Goal: Check status: Check status

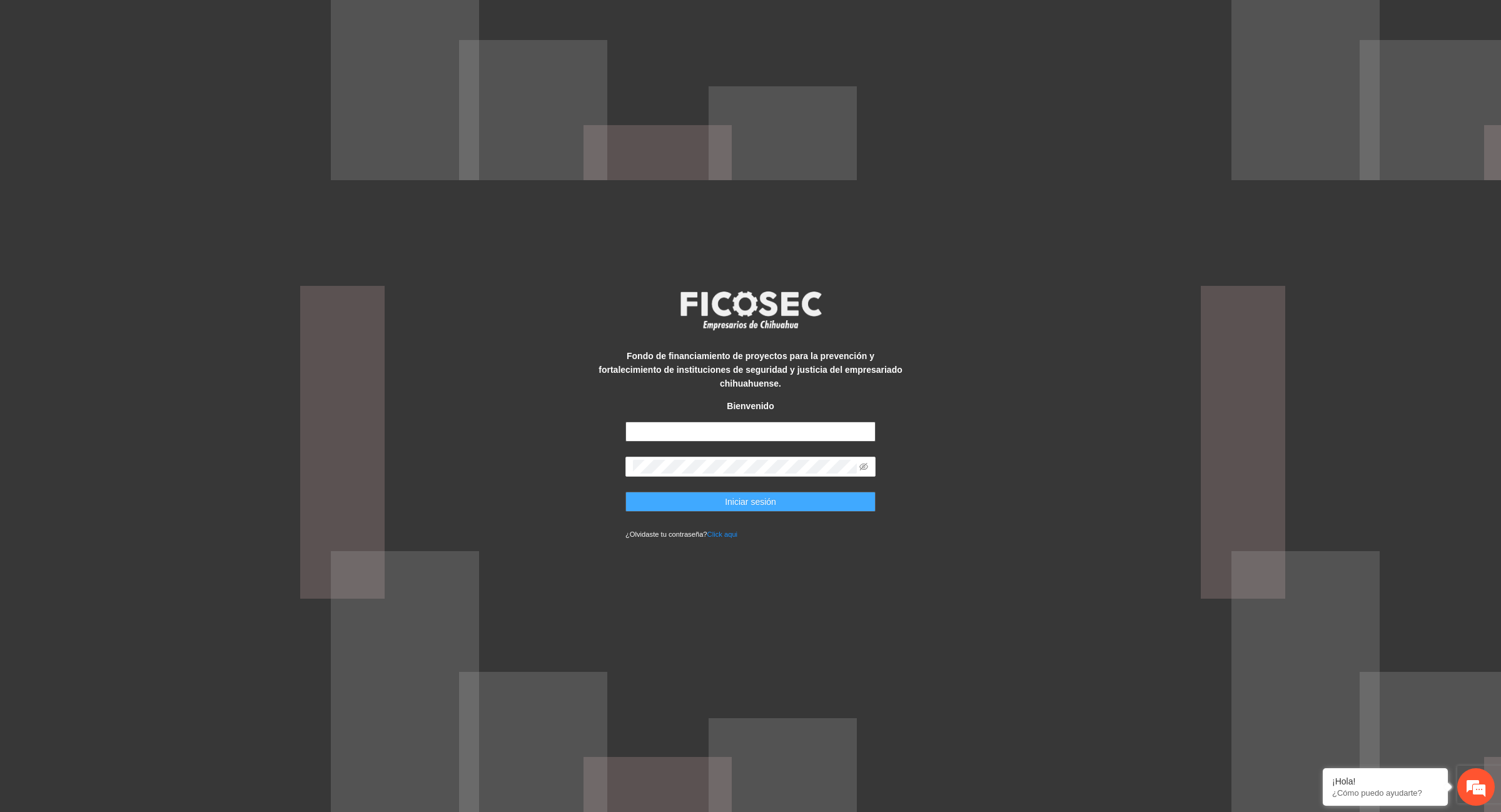
type input "**********"
click at [730, 496] on span "Iniciar sesión" at bounding box center [750, 501] width 51 height 14
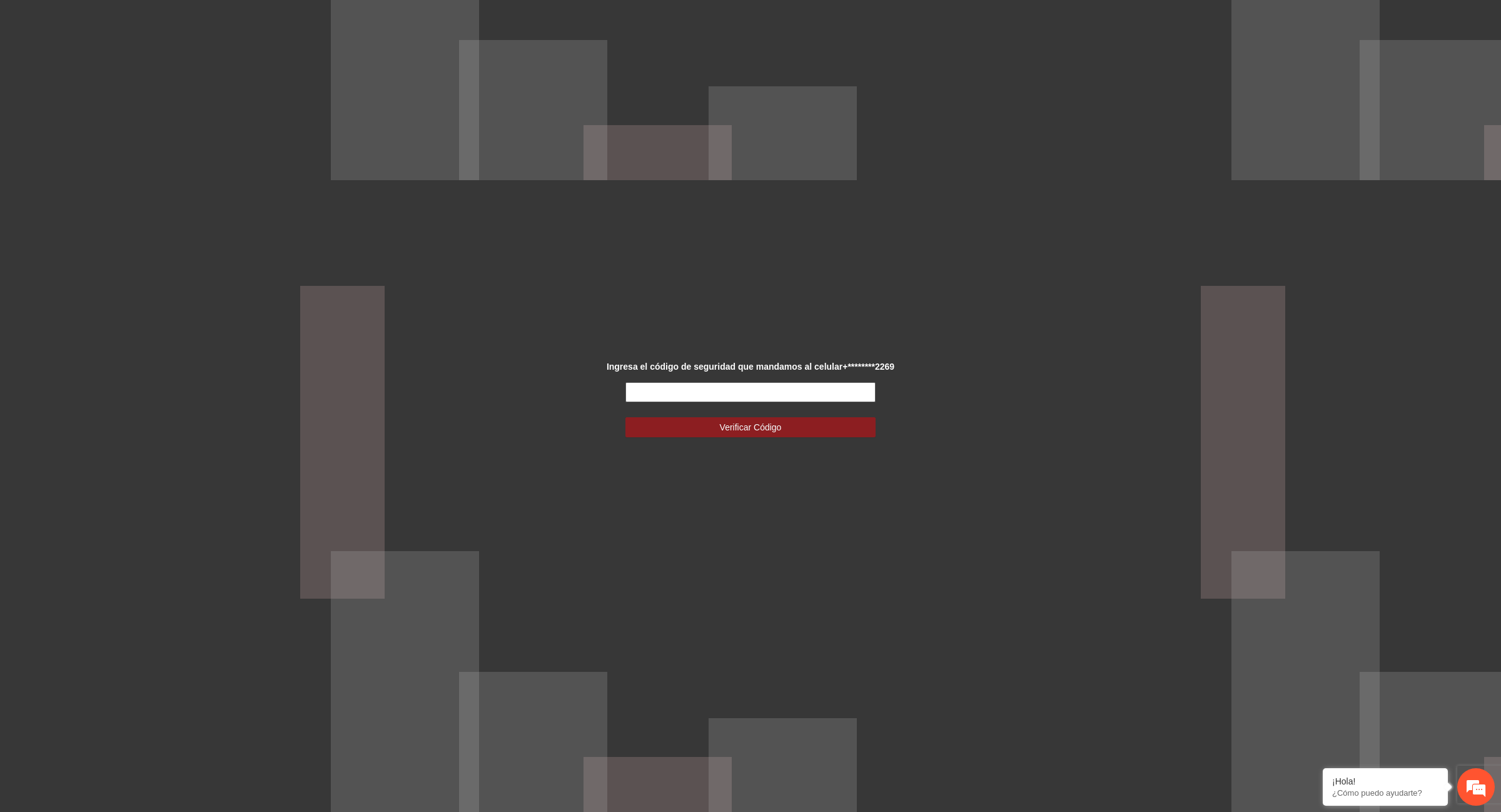
click at [694, 393] on input "text" at bounding box center [750, 391] width 250 height 20
type input "******"
click at [783, 424] on button "Verificar Código" at bounding box center [750, 426] width 250 height 20
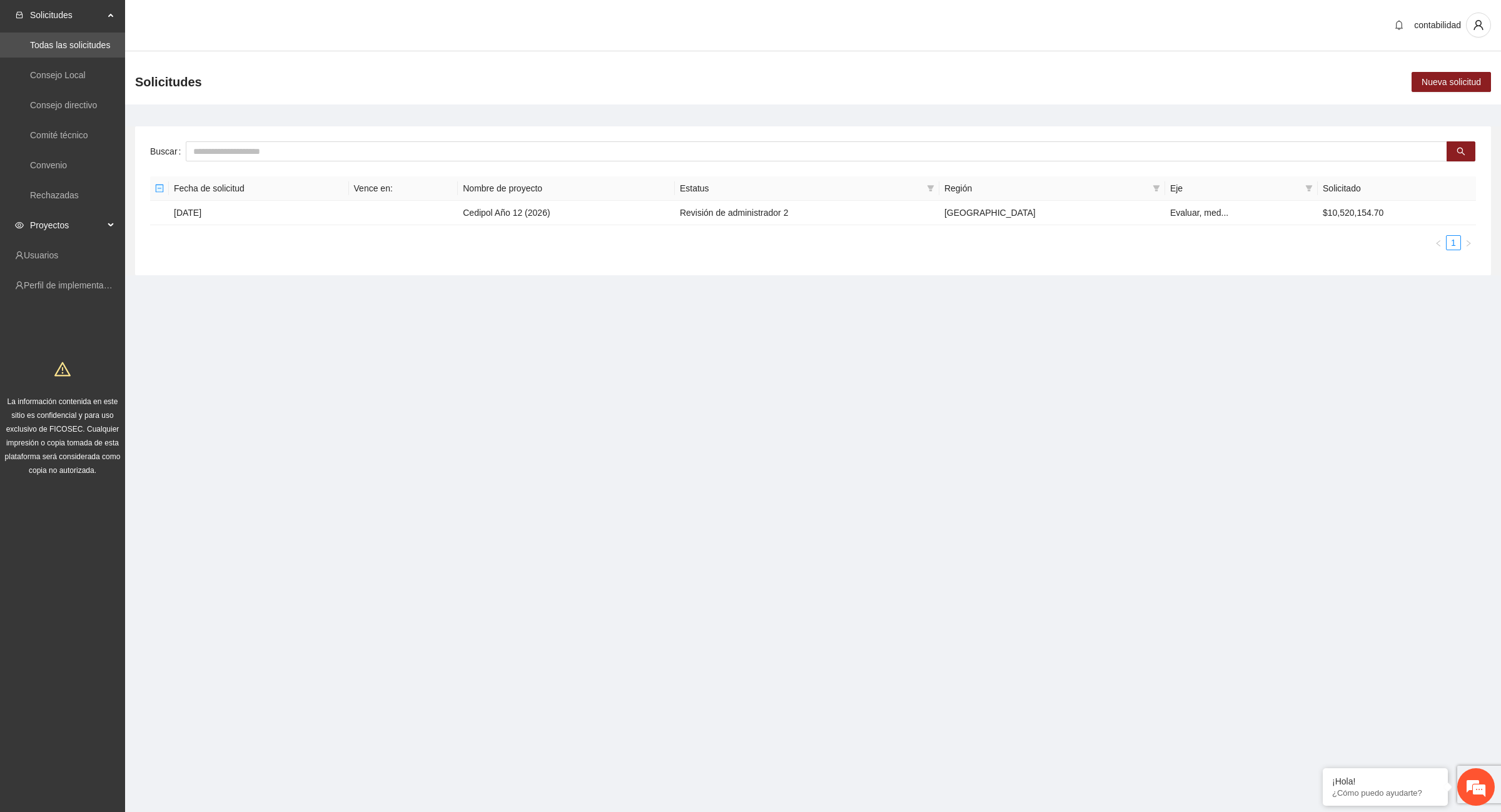
click at [76, 224] on span "Proyectos" at bounding box center [66, 225] width 74 height 25
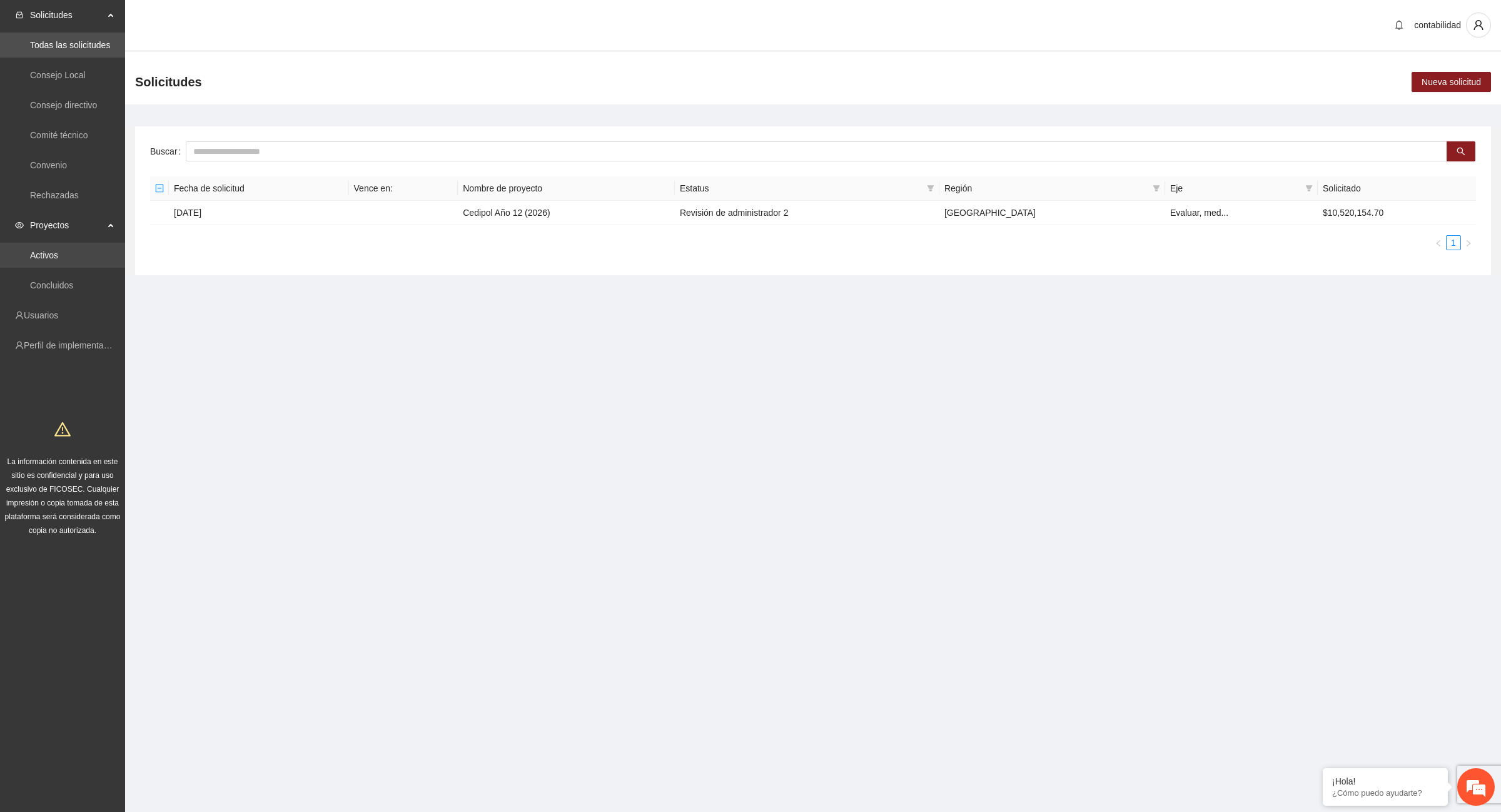
click at [58, 260] on link "Activos" at bounding box center [44, 255] width 28 height 10
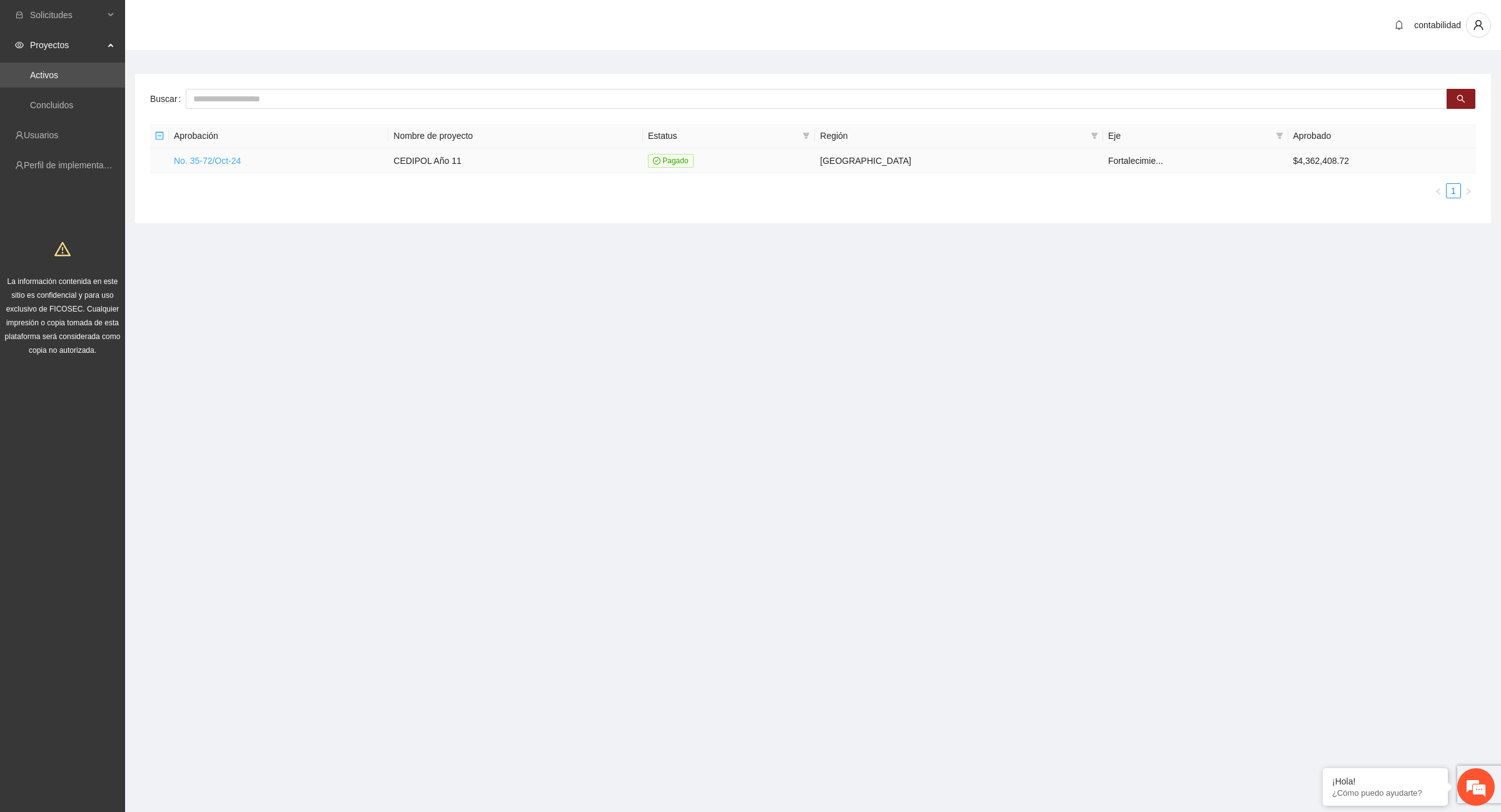
click at [226, 160] on link "No. 35-72/Oct-24" at bounding box center [208, 161] width 67 height 10
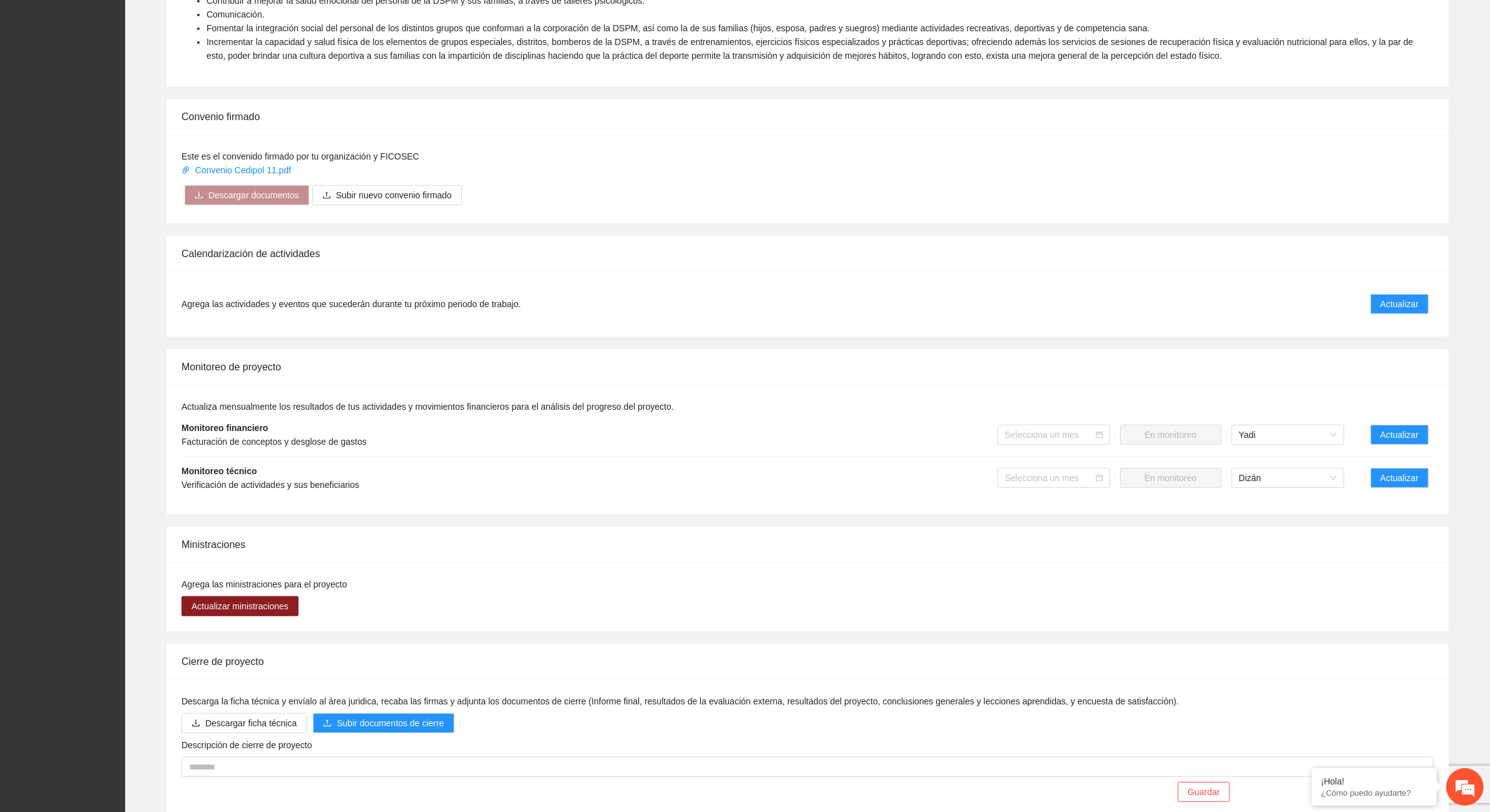
scroll to position [649, 0]
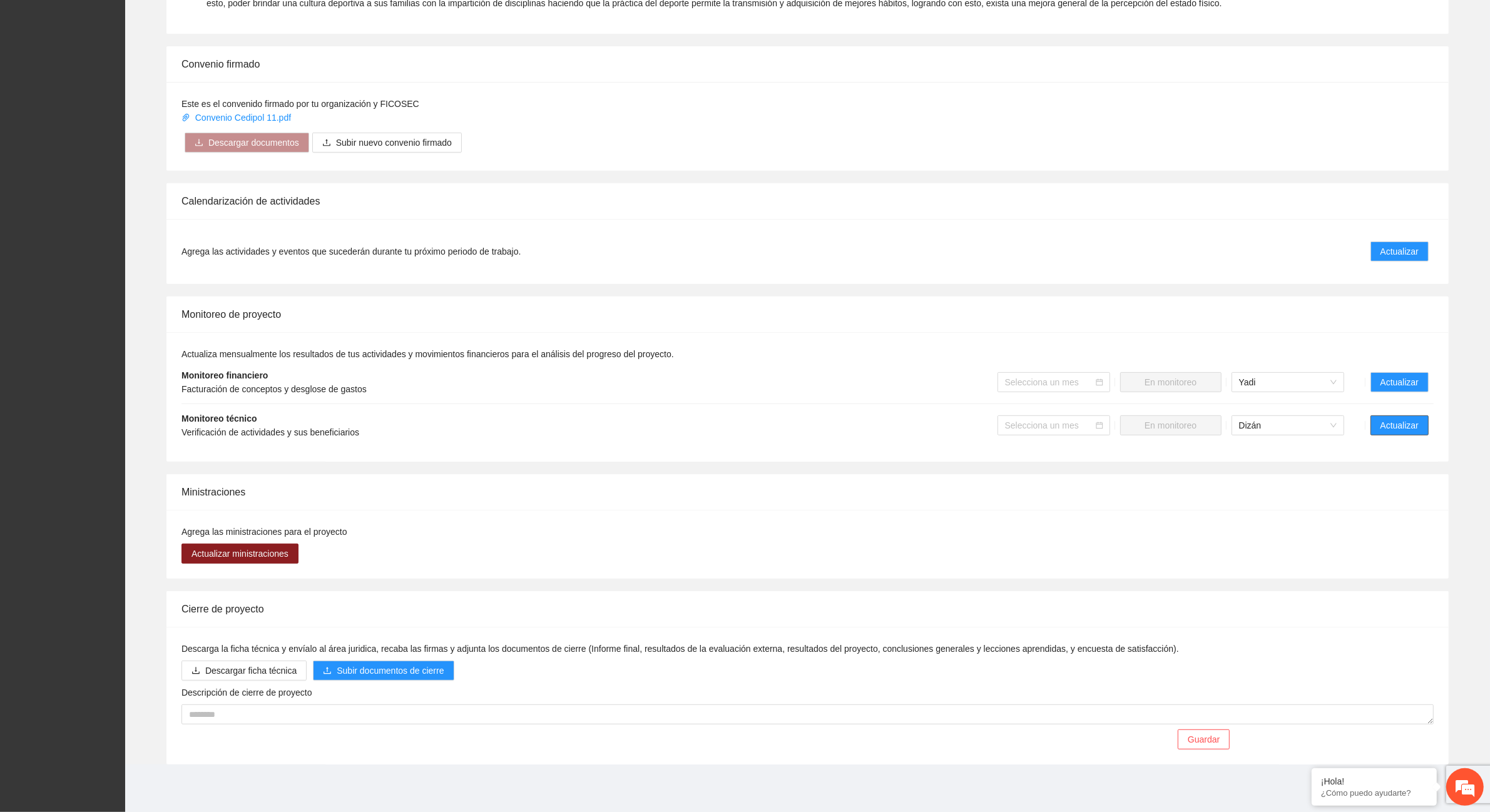
click at [1397, 427] on span "Actualizar" at bounding box center [1400, 425] width 38 height 14
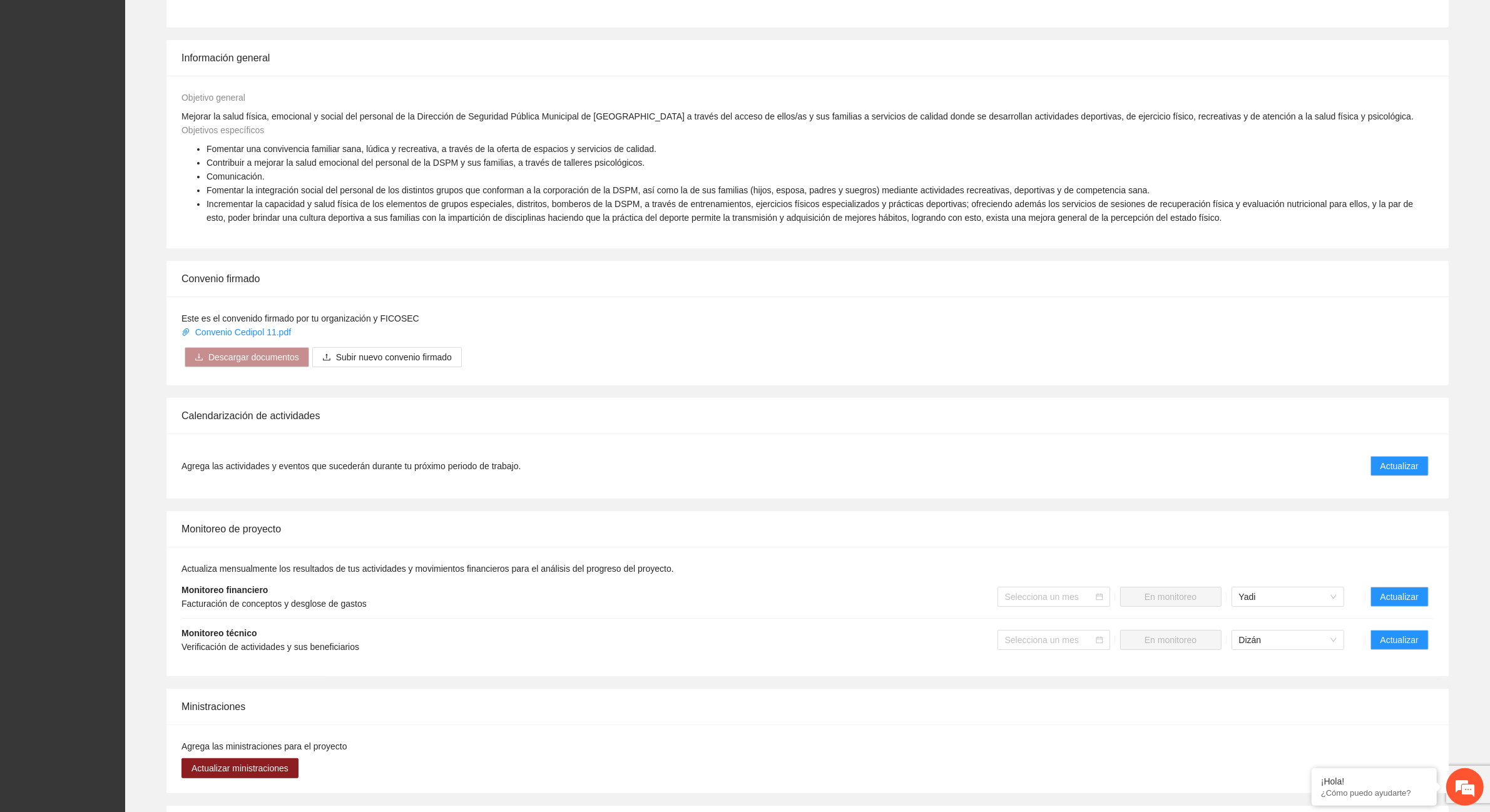
scroll to position [547, 0]
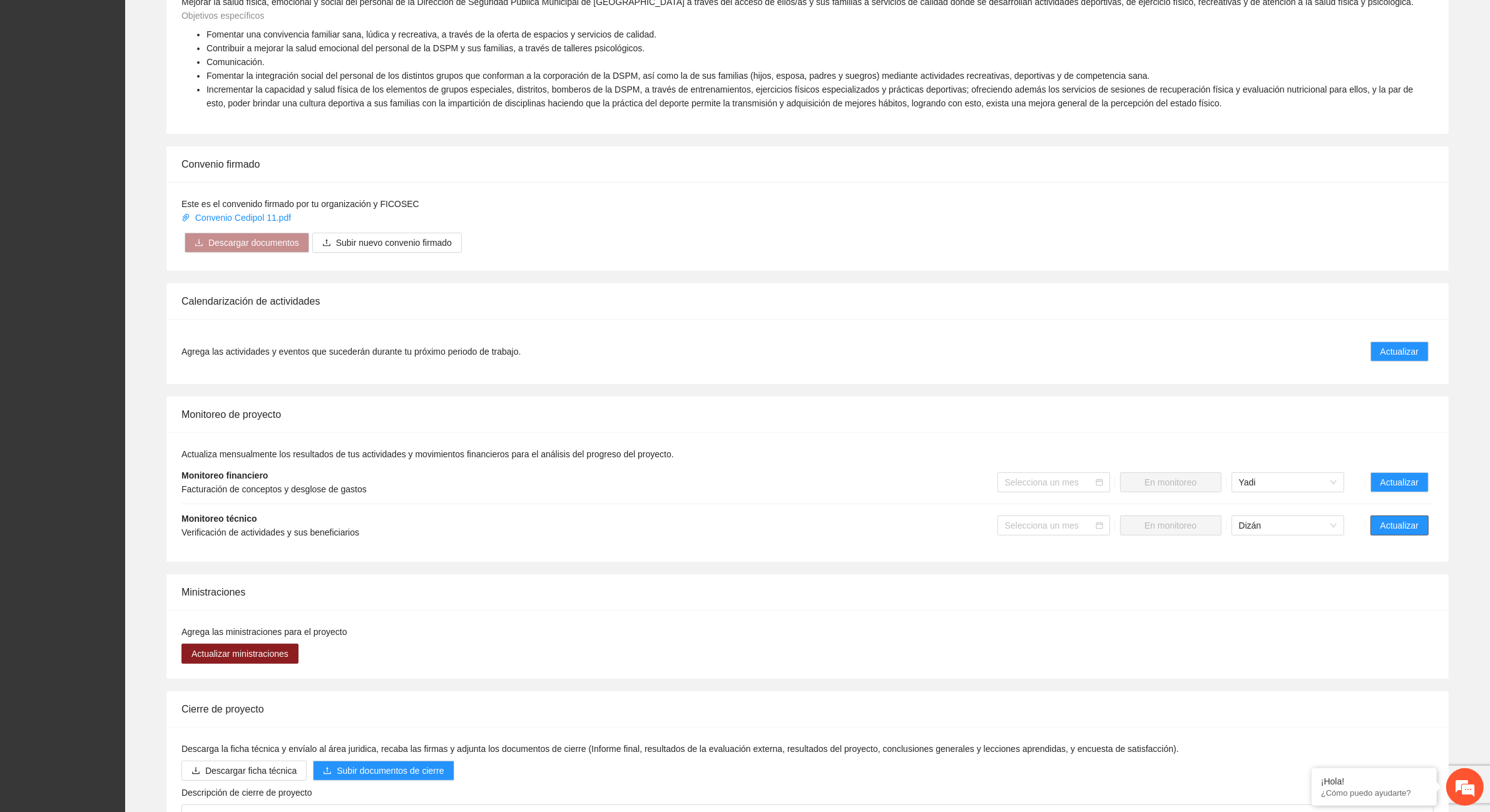
click at [1421, 524] on button "Actualizar" at bounding box center [1400, 525] width 58 height 20
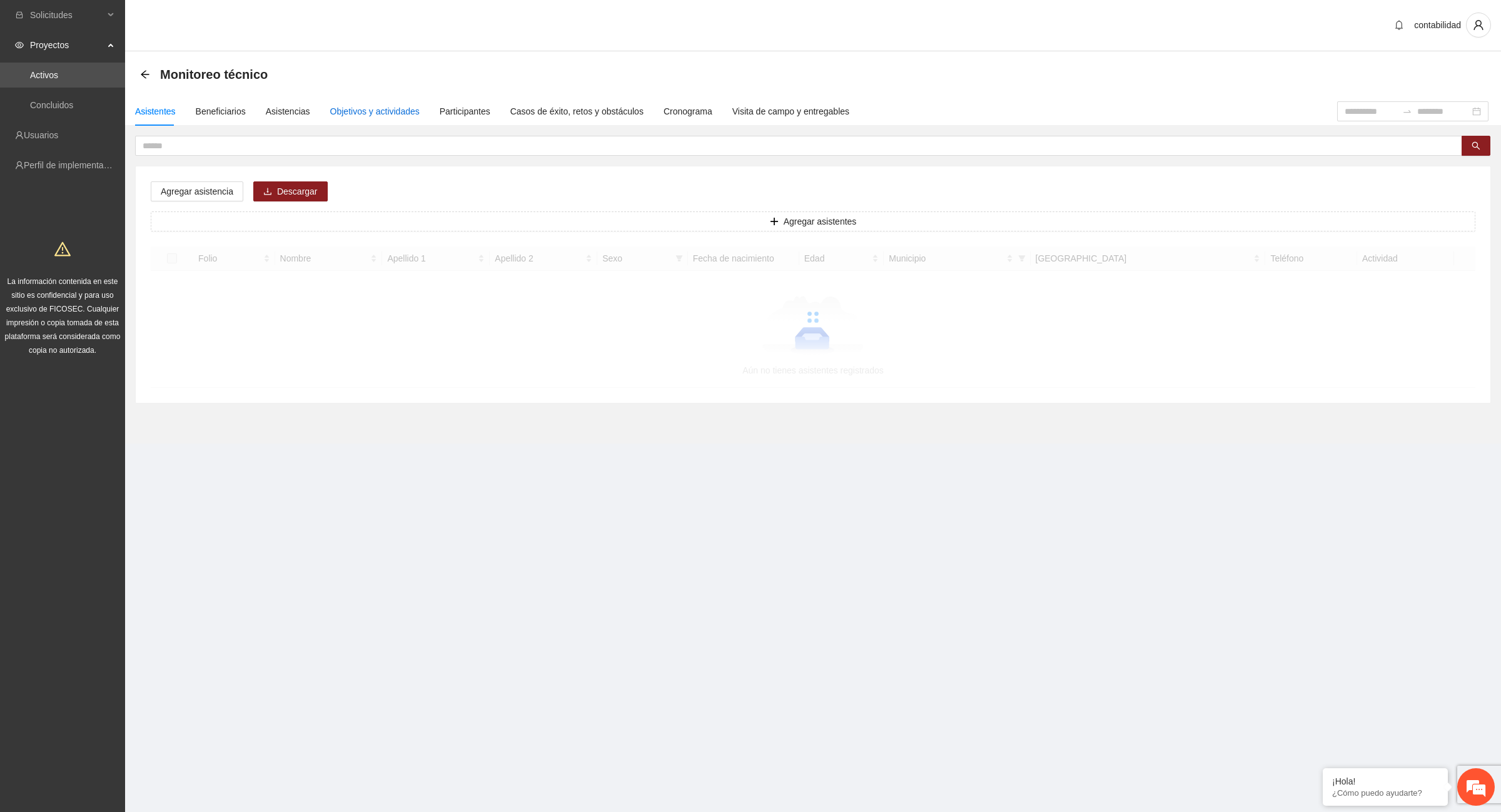
click at [367, 113] on div "Objetivos y actividades" at bounding box center [375, 111] width 90 height 14
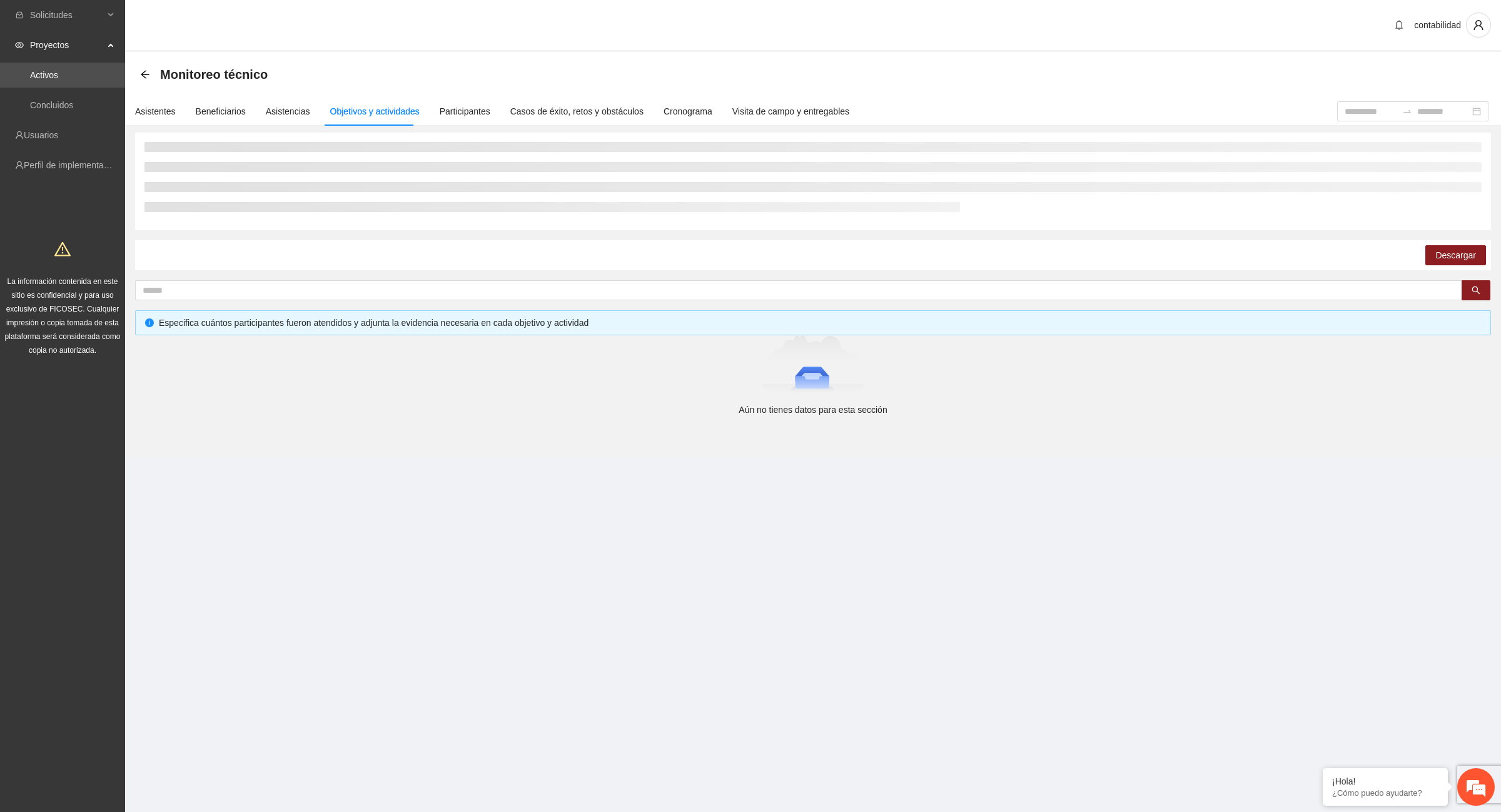
click at [367, 112] on div "Objetivos y actividades" at bounding box center [375, 111] width 90 height 14
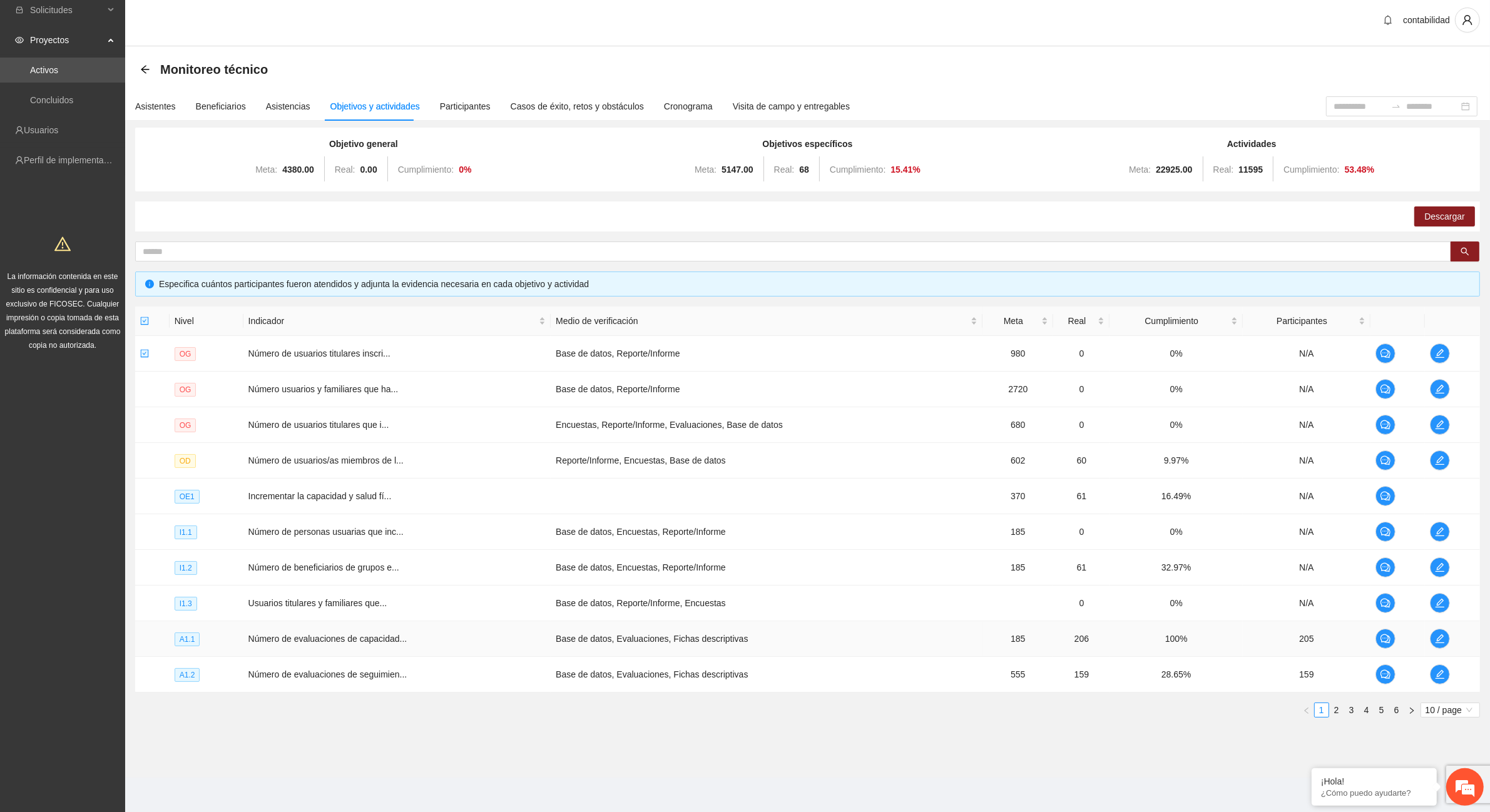
scroll to position [7, 0]
click at [1335, 711] on link "2" at bounding box center [1336, 709] width 14 height 14
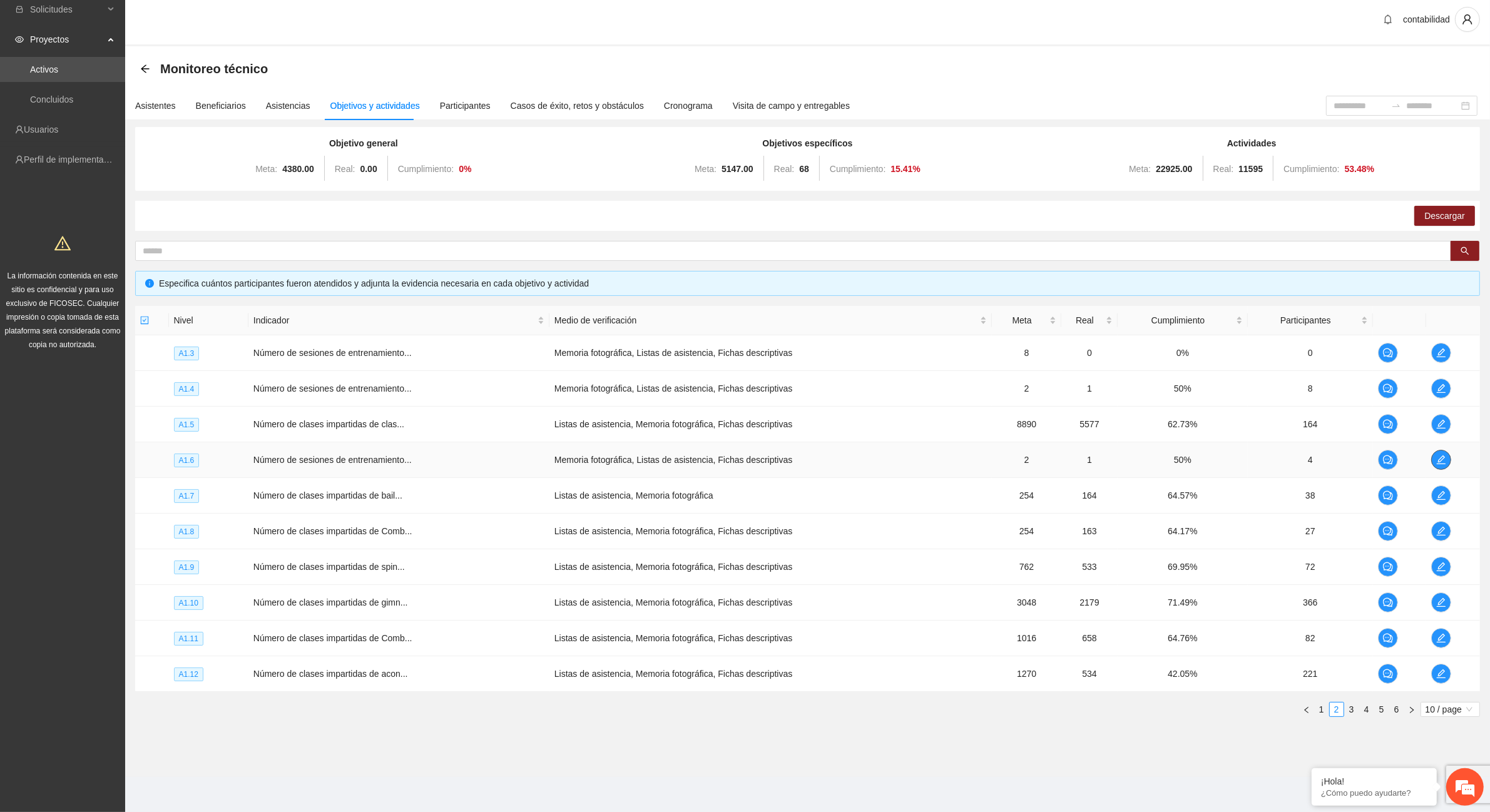
click at [1443, 461] on icon "edit" at bounding box center [1441, 460] width 10 height 10
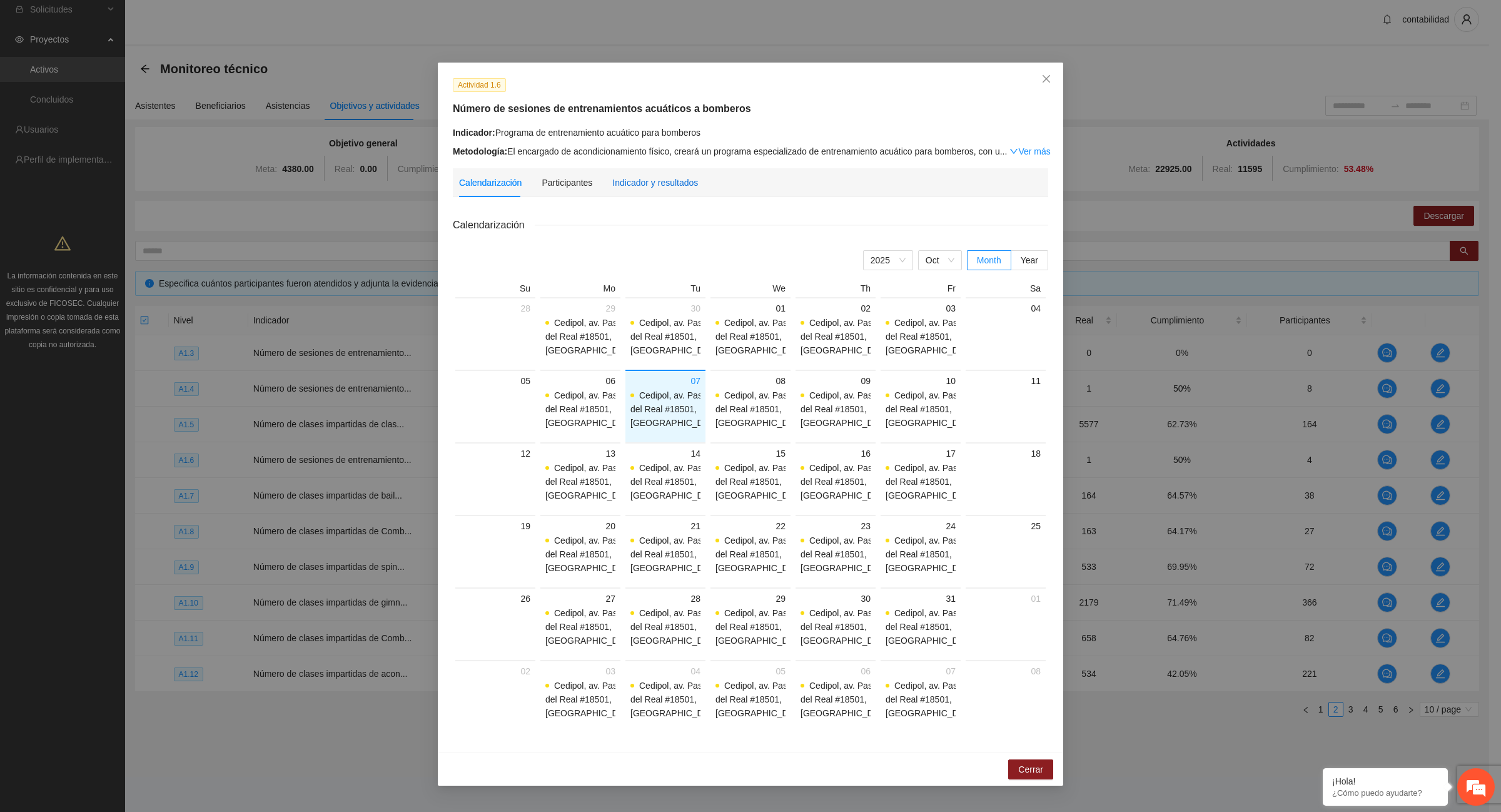
click at [679, 185] on div "Indicador y resultados" at bounding box center [655, 182] width 86 height 14
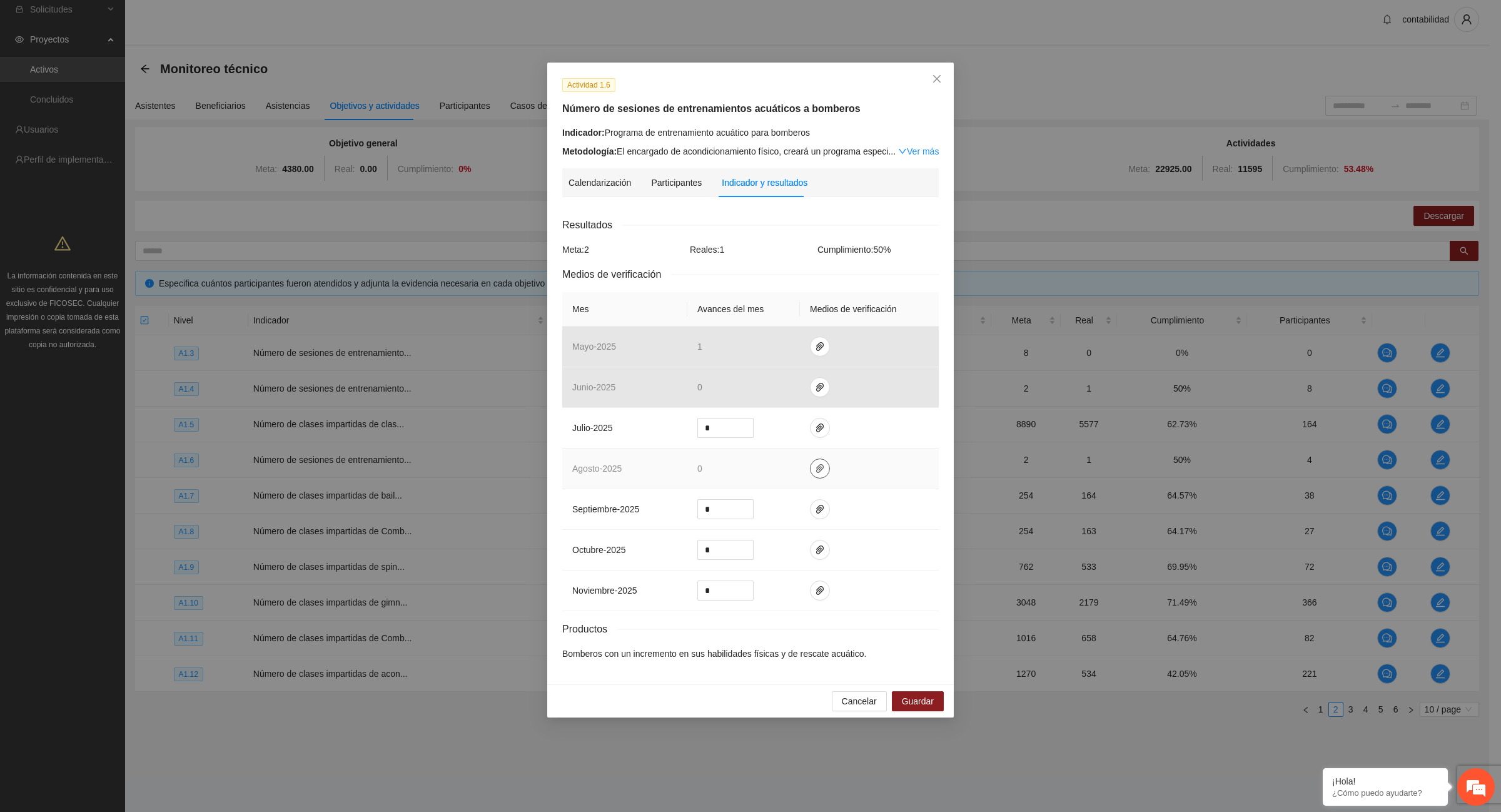
click at [815, 469] on icon "paper-clip" at bounding box center [820, 469] width 10 height 10
click at [867, 695] on button "Cancelar" at bounding box center [859, 700] width 55 height 20
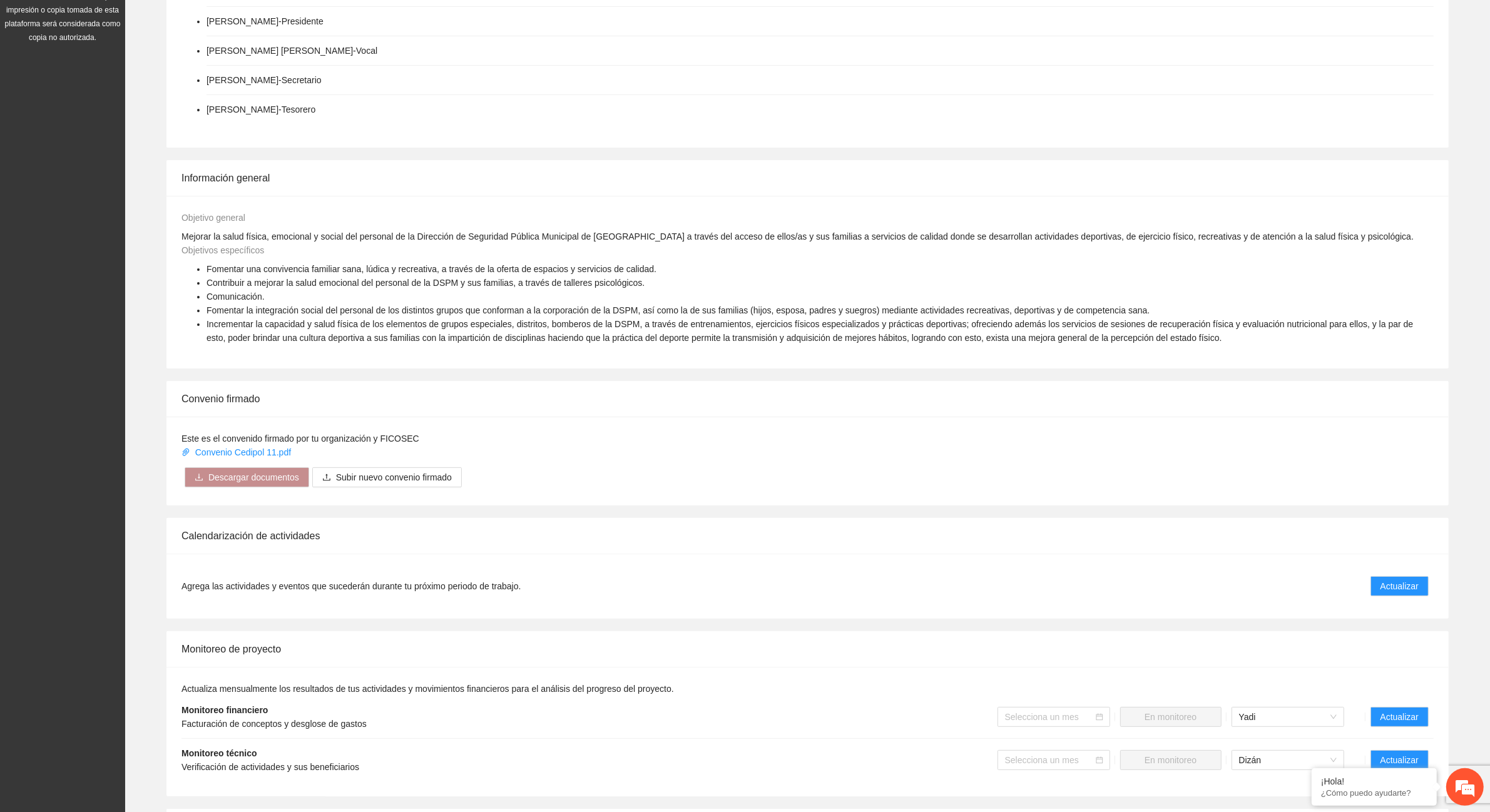
scroll to position [391, 0]
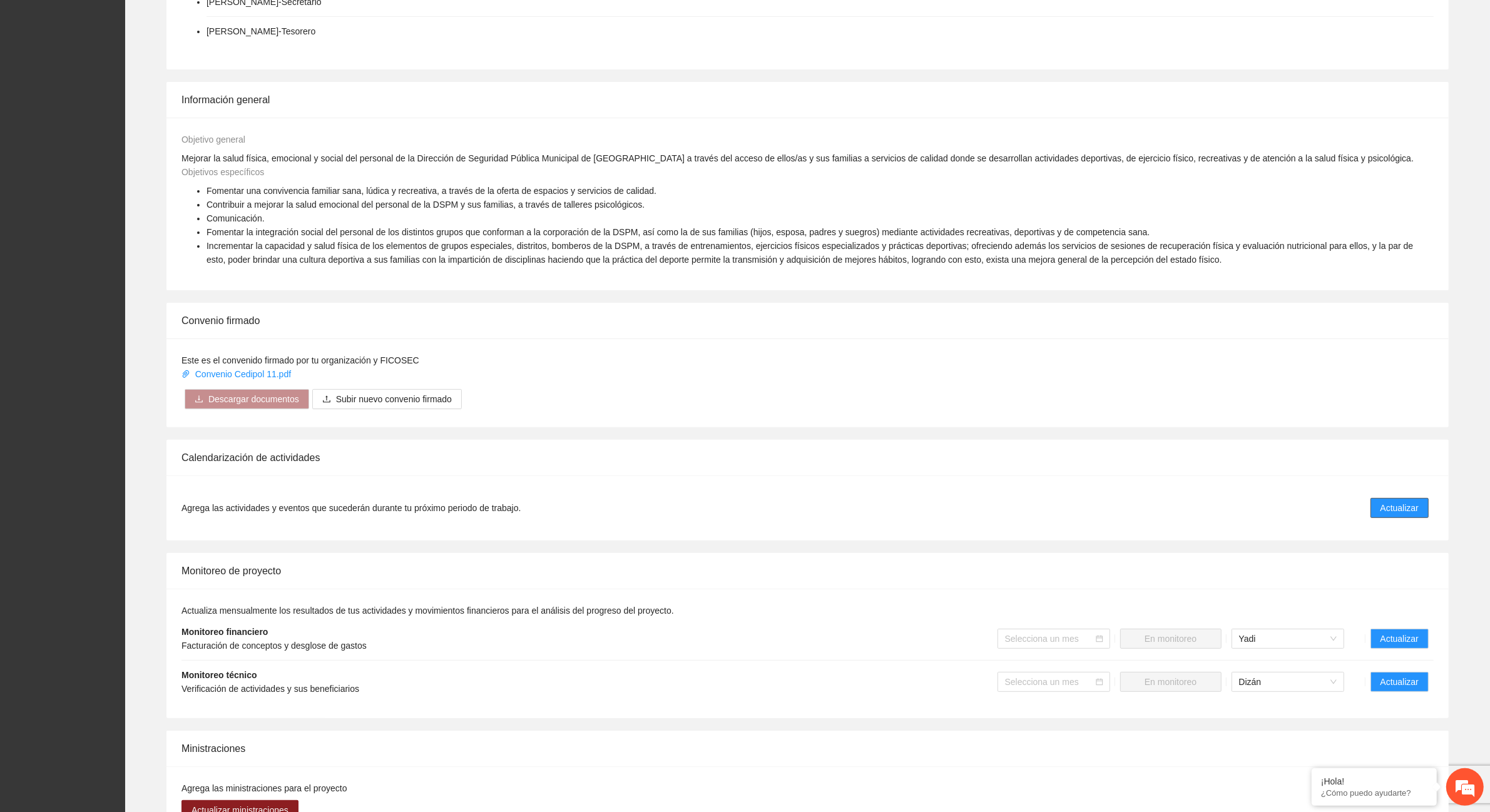
click at [1421, 504] on button "Actualizar" at bounding box center [1400, 507] width 58 height 20
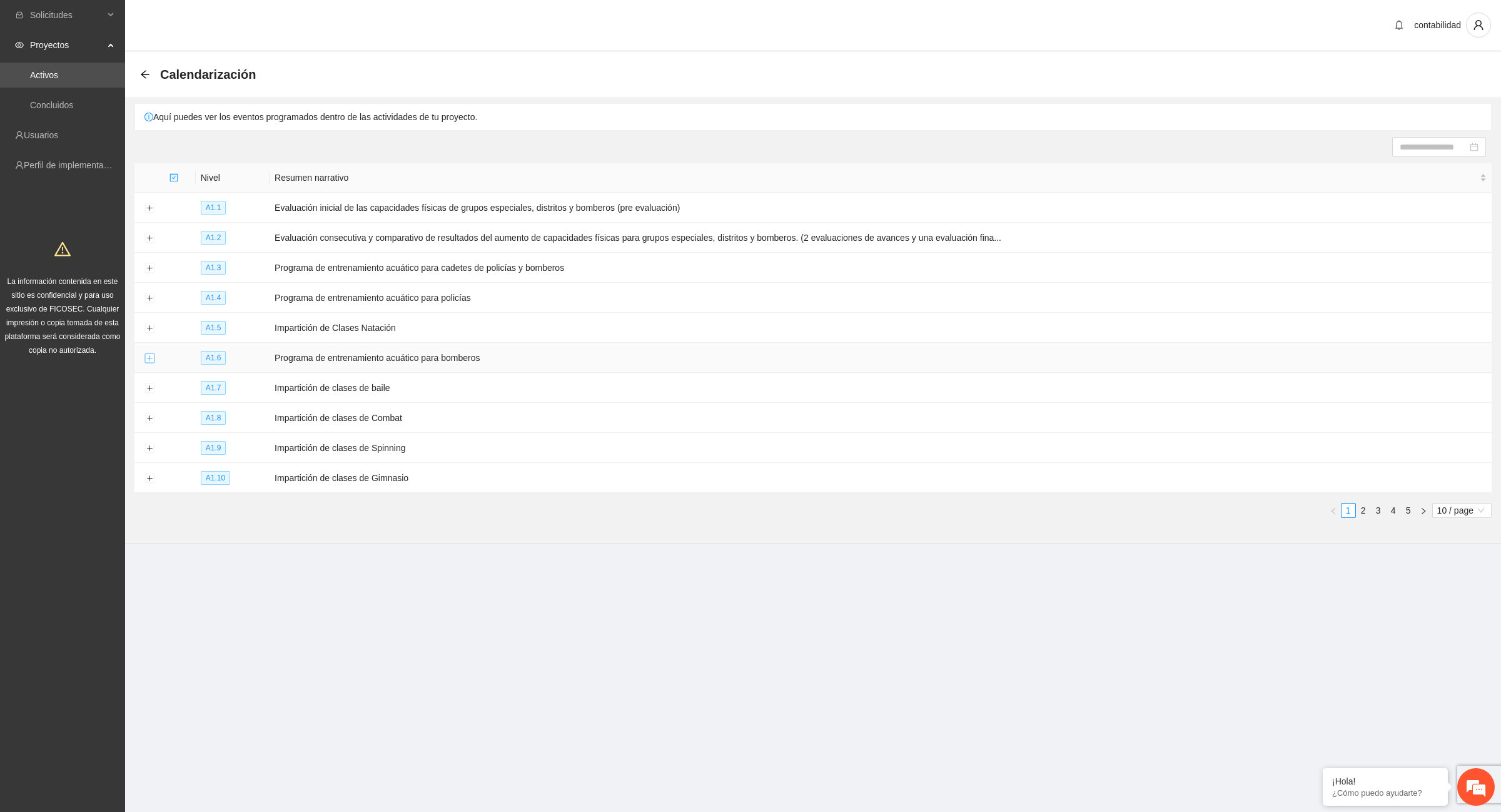
click at [147, 358] on button "Expand row" at bounding box center [149, 359] width 10 height 10
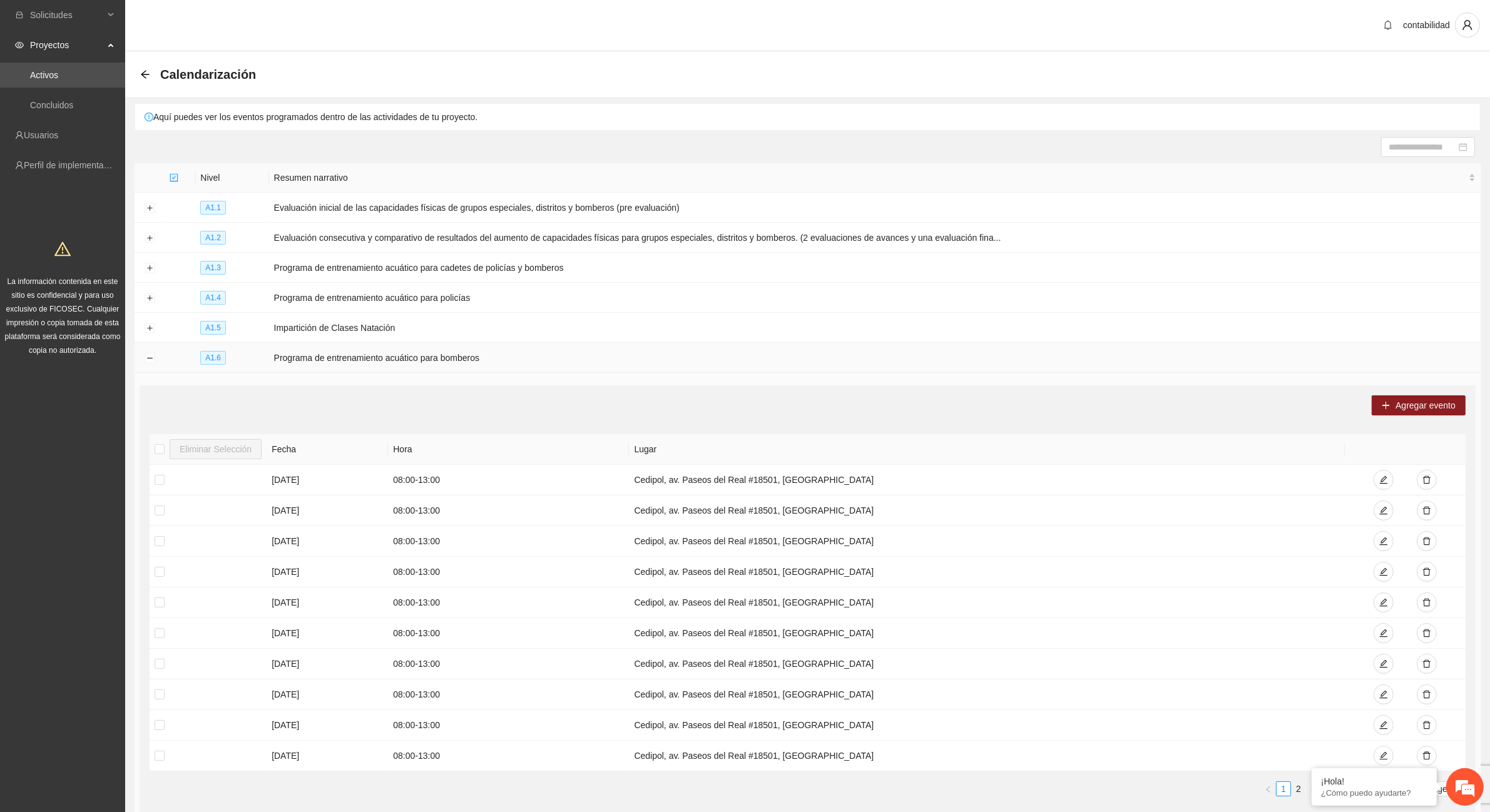
click at [217, 354] on span "A1.6" at bounding box center [213, 357] width 26 height 14
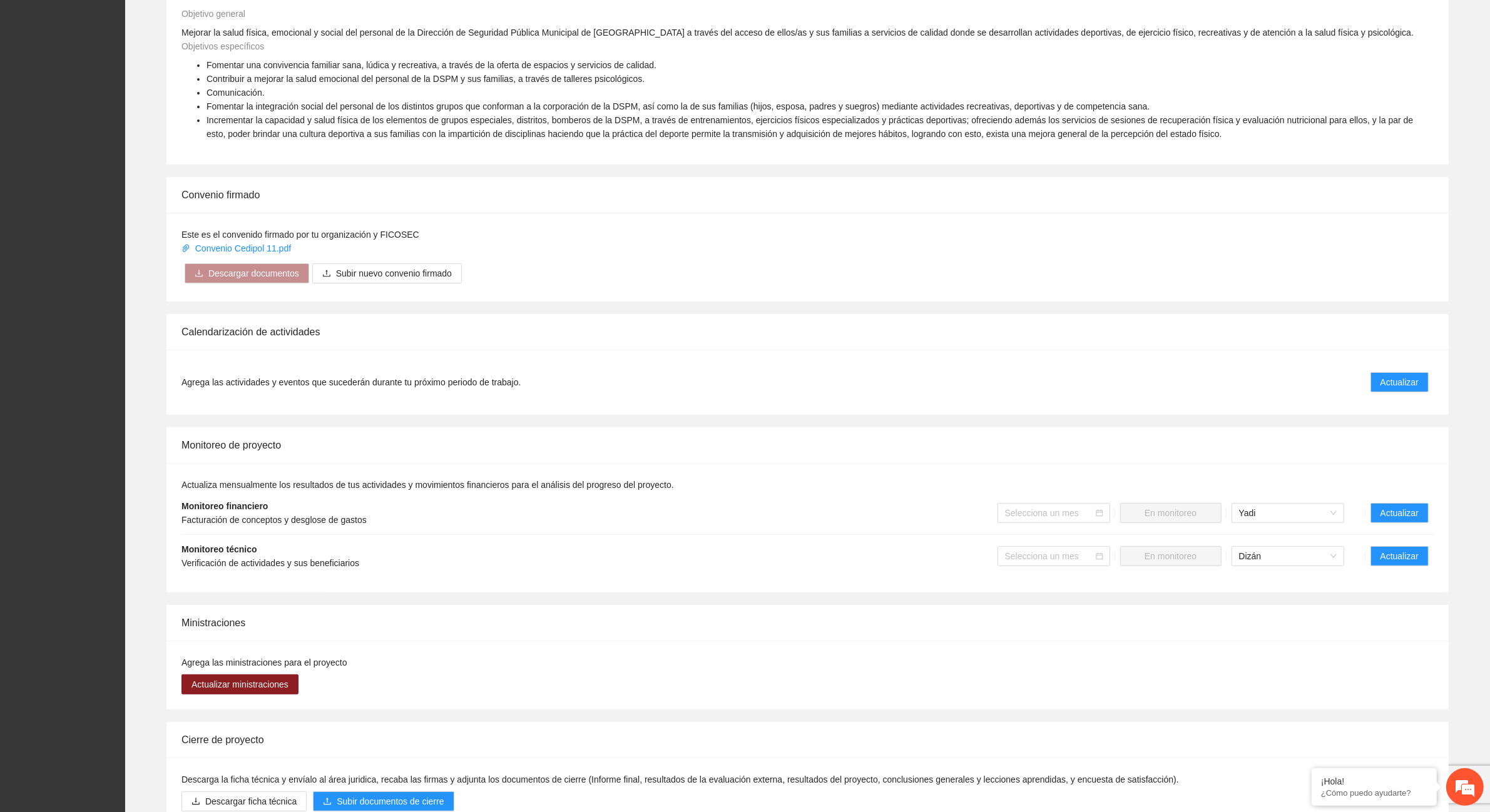
scroll to position [625, 0]
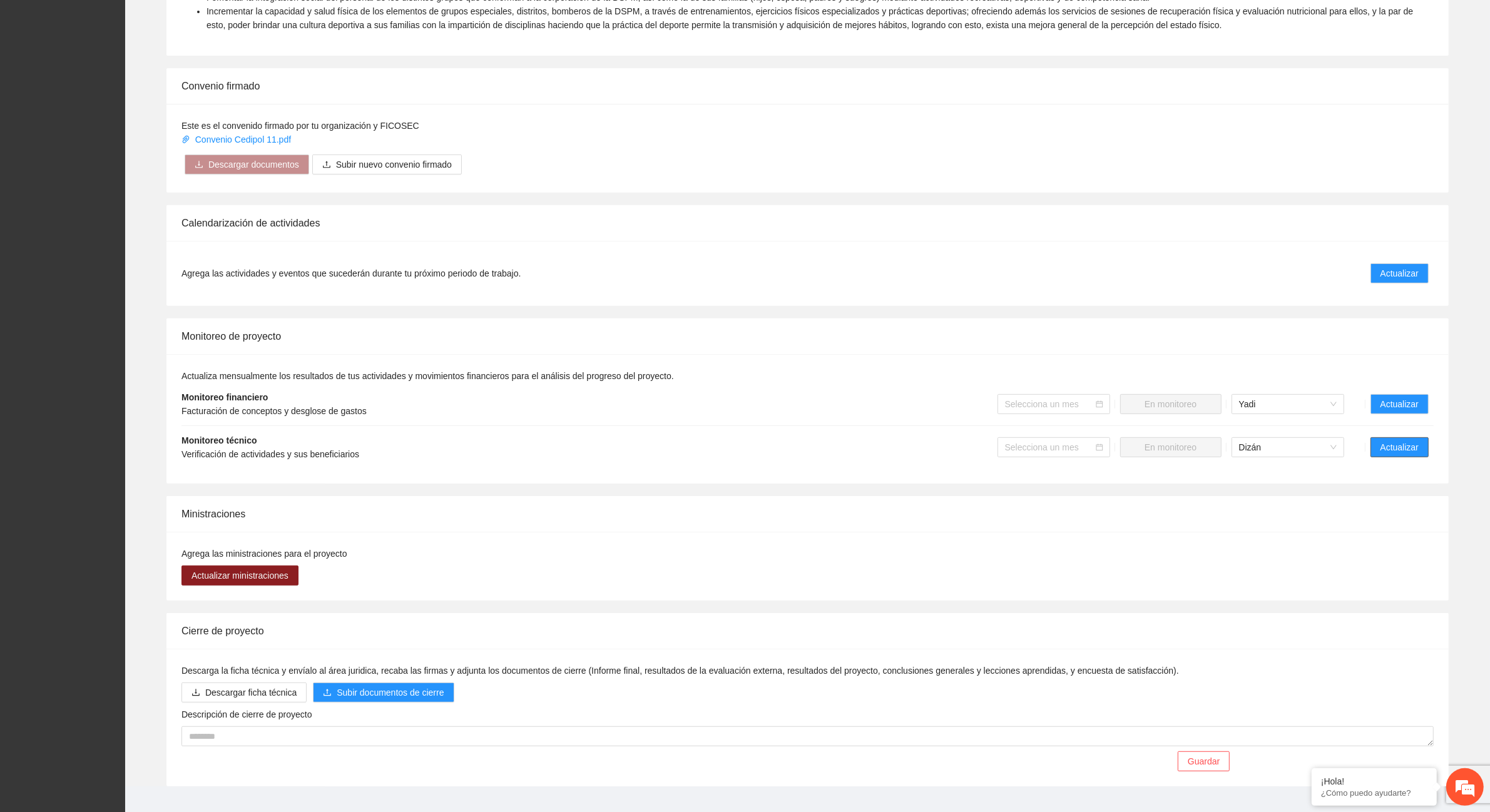
click at [1394, 442] on span "Actualizar" at bounding box center [1400, 447] width 38 height 14
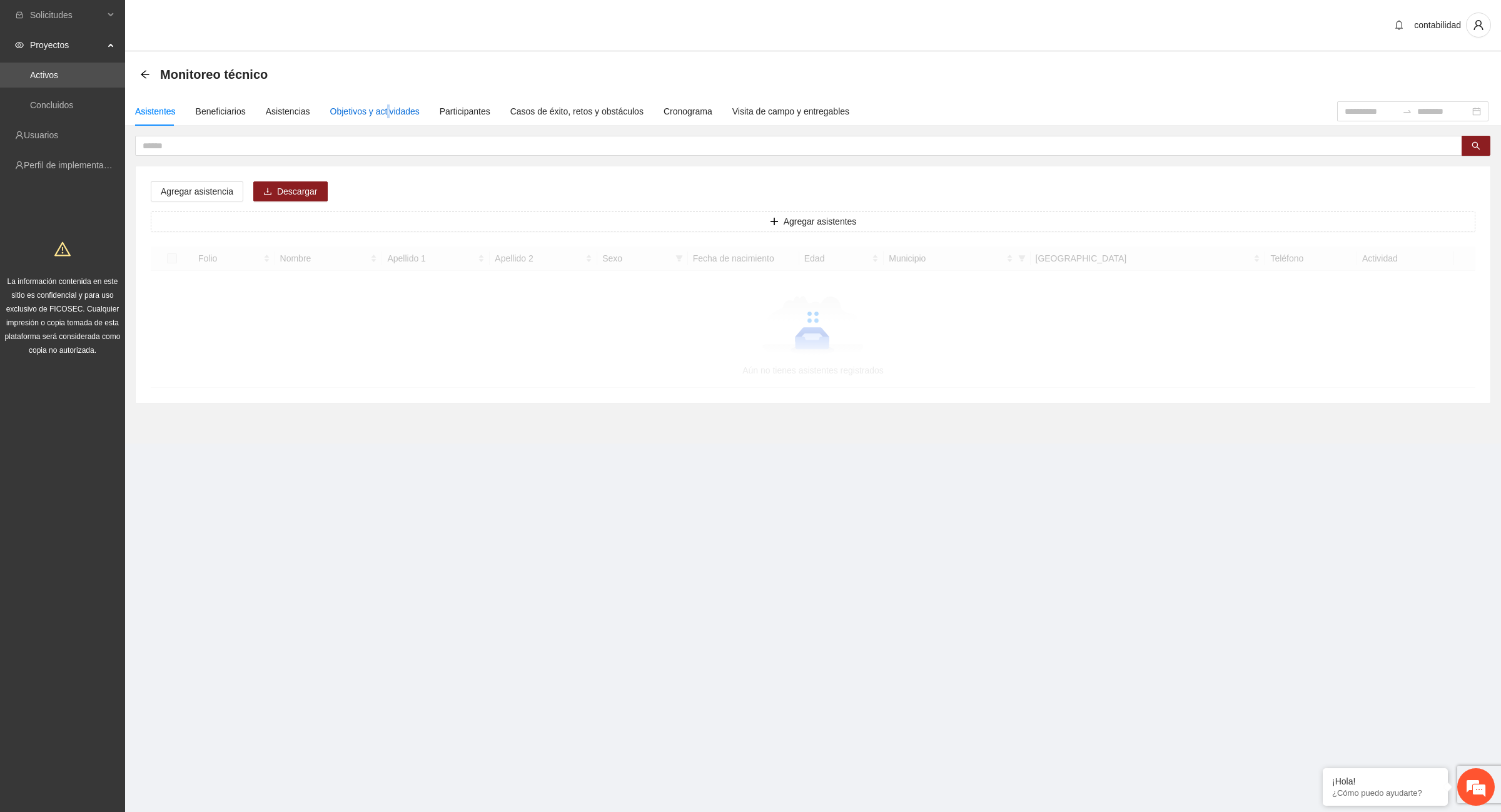
click at [383, 112] on div "Objetivos y actividades" at bounding box center [375, 111] width 90 height 14
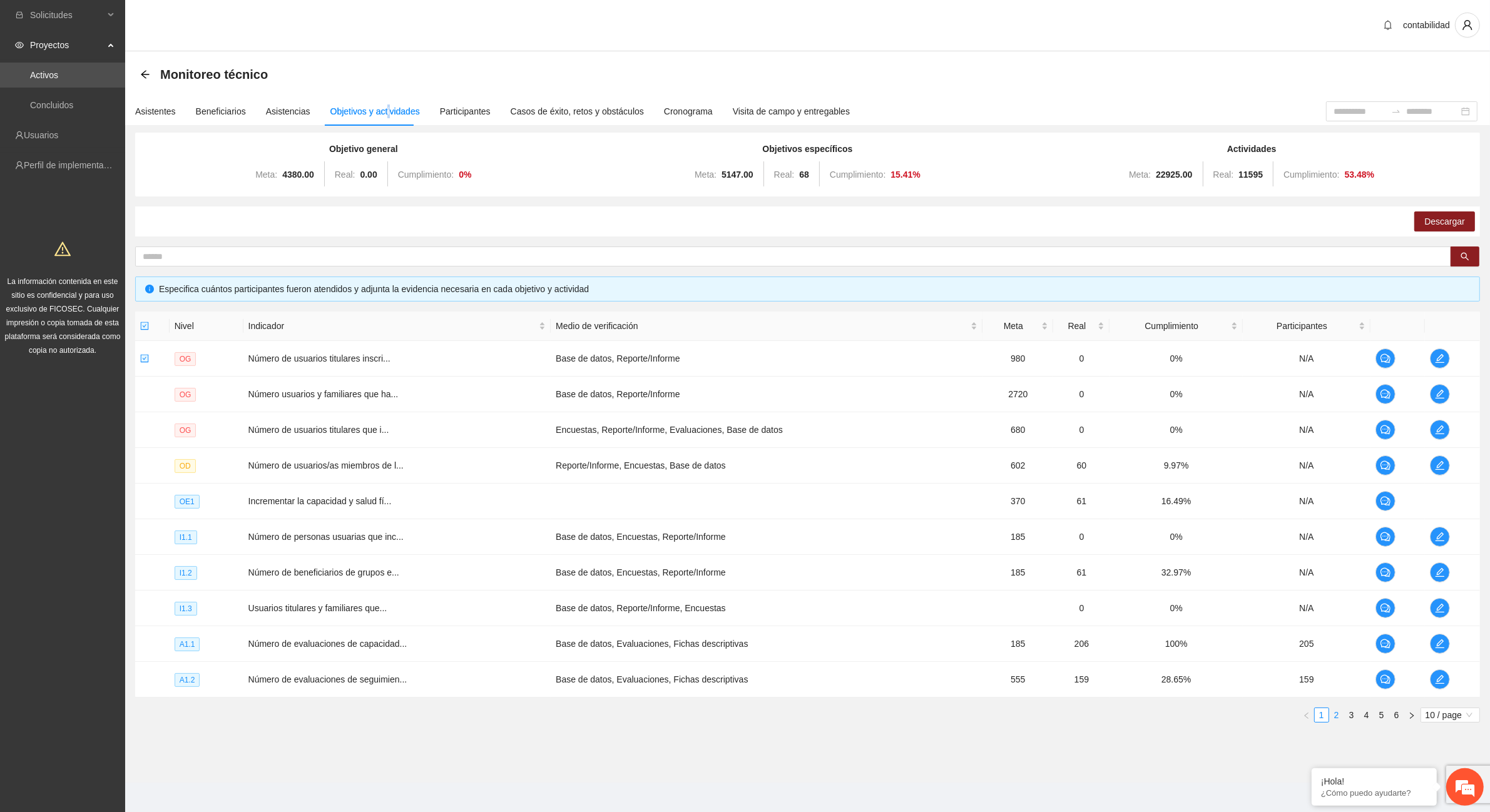
click at [1330, 721] on link "2" at bounding box center [1336, 714] width 14 height 14
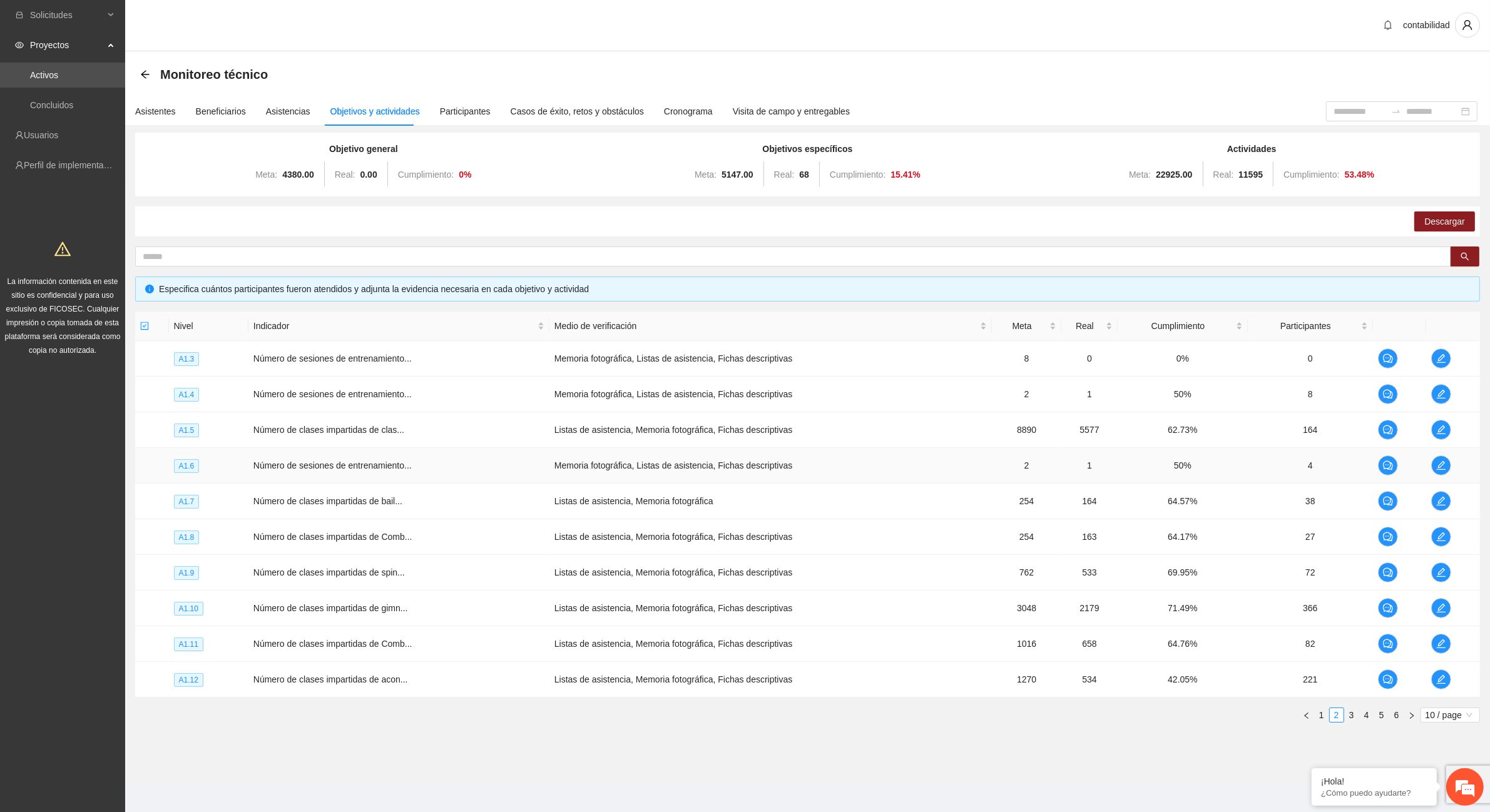
click at [182, 464] on span "A1.6" at bounding box center [187, 466] width 26 height 14
click at [302, 463] on span "Número de sesiones de entrenamiento..." at bounding box center [332, 466] width 158 height 10
drag, startPoint x: 596, startPoint y: 466, endPoint x: 605, endPoint y: 466, distance: 9.0
click at [597, 466] on td "Memoria fotográfica, Listas de asistencia, Fichas descriptivas" at bounding box center [770, 465] width 443 height 36
click at [1444, 467] on icon "edit" at bounding box center [1441, 466] width 10 height 10
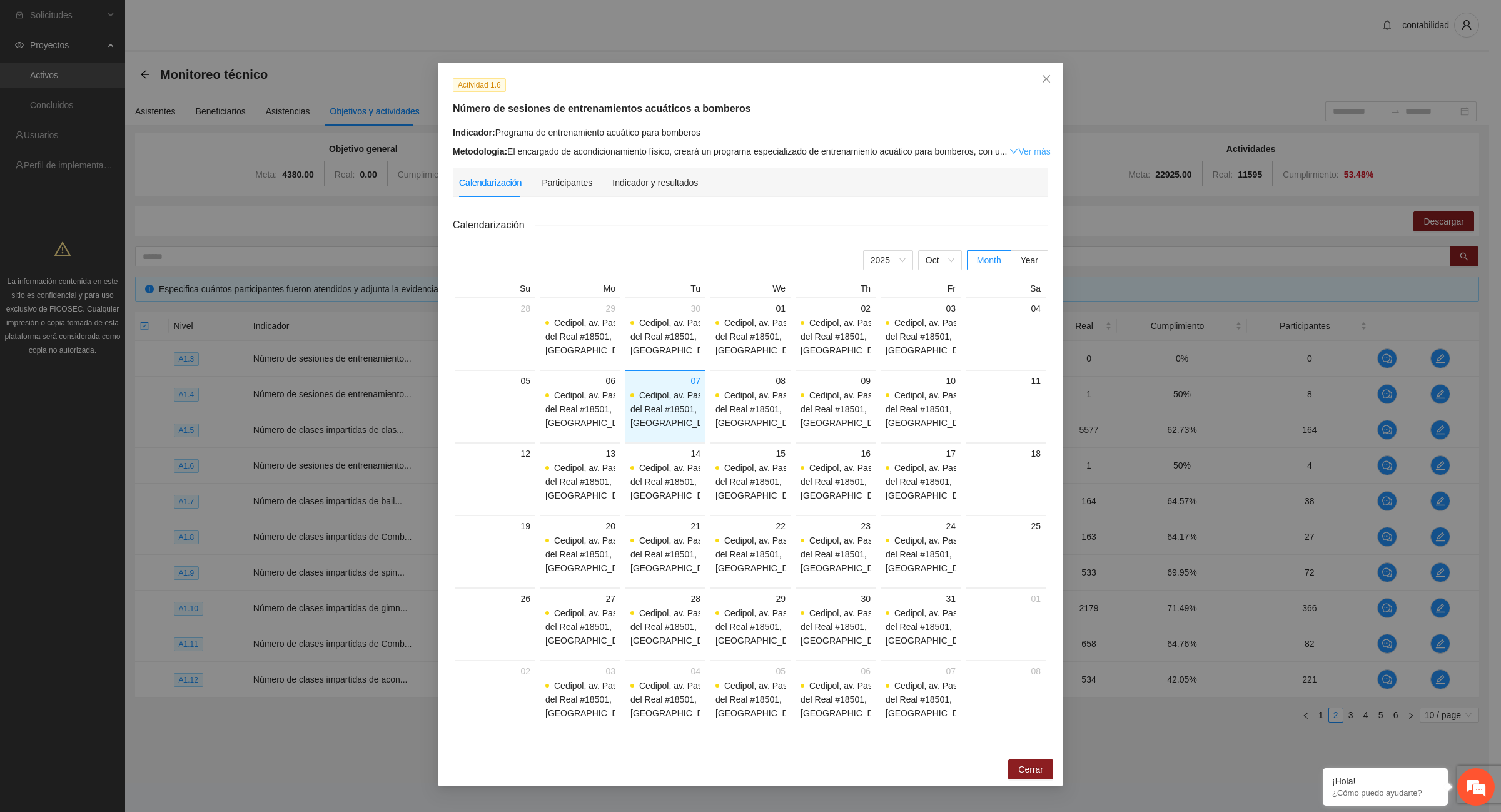
click at [1039, 147] on link "Ver más" at bounding box center [1030, 152] width 41 height 10
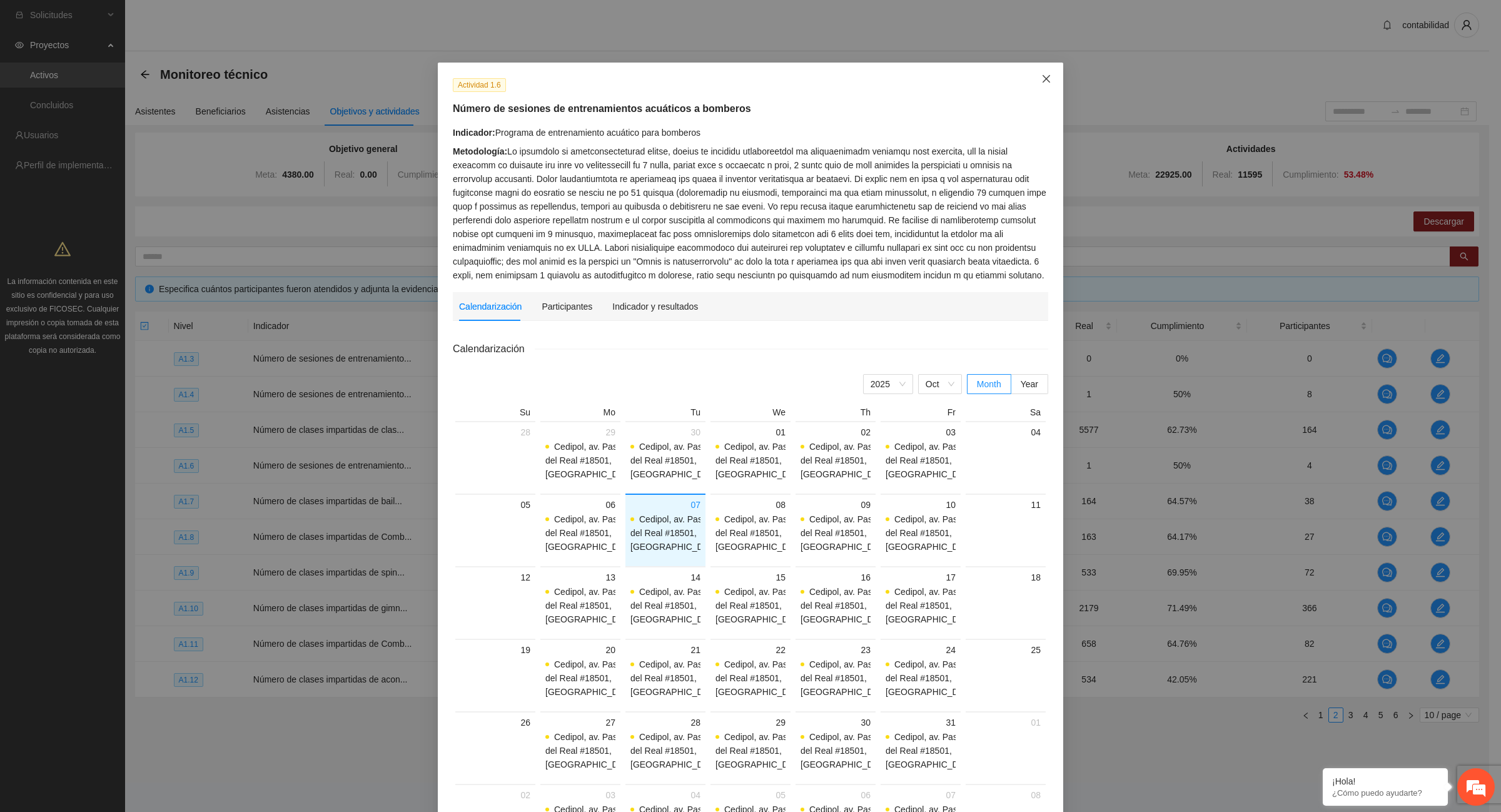
click at [1045, 79] on icon "close" at bounding box center [1047, 79] width 10 height 10
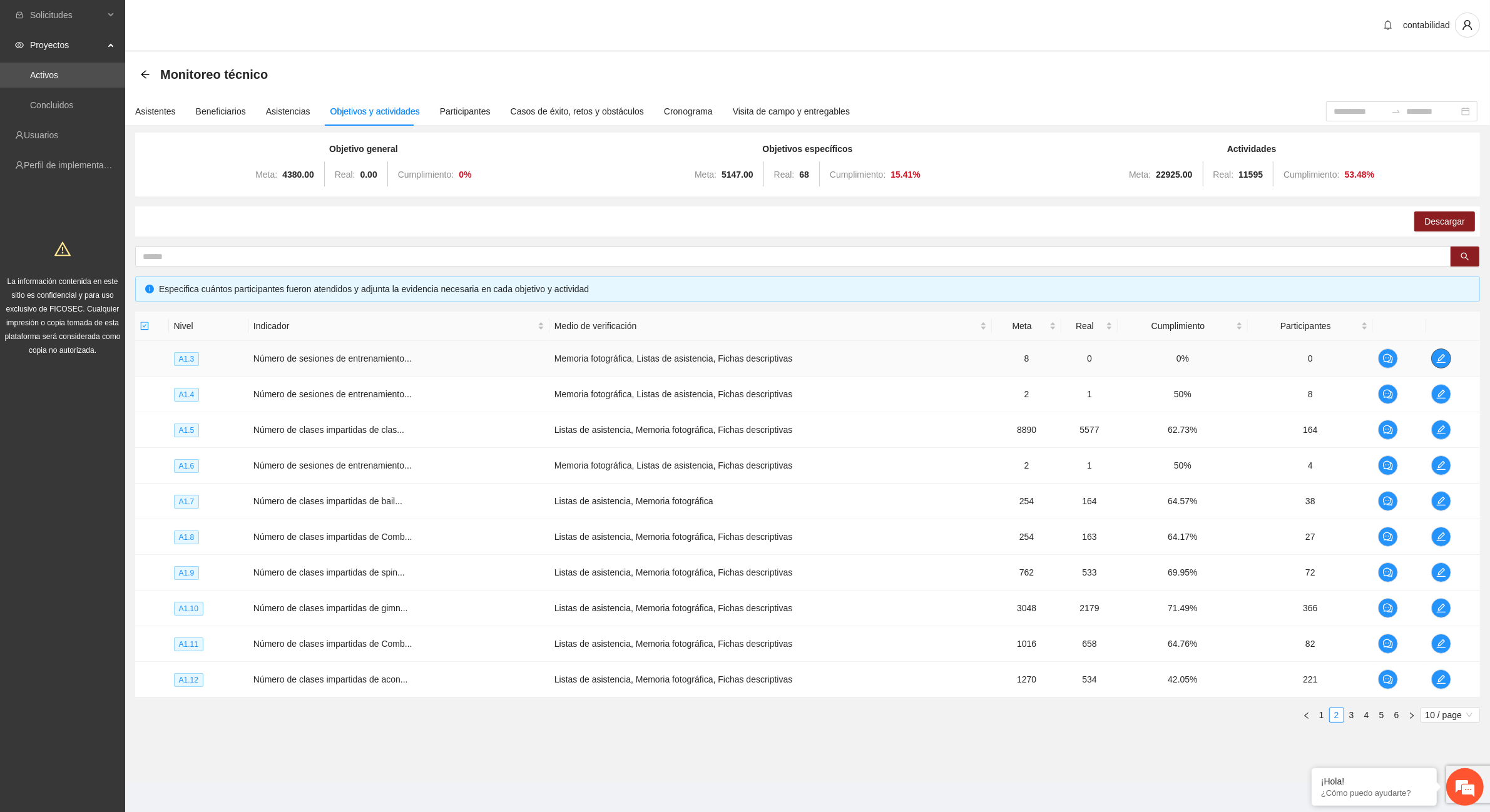
click at [1443, 350] on button "button" at bounding box center [1440, 358] width 20 height 20
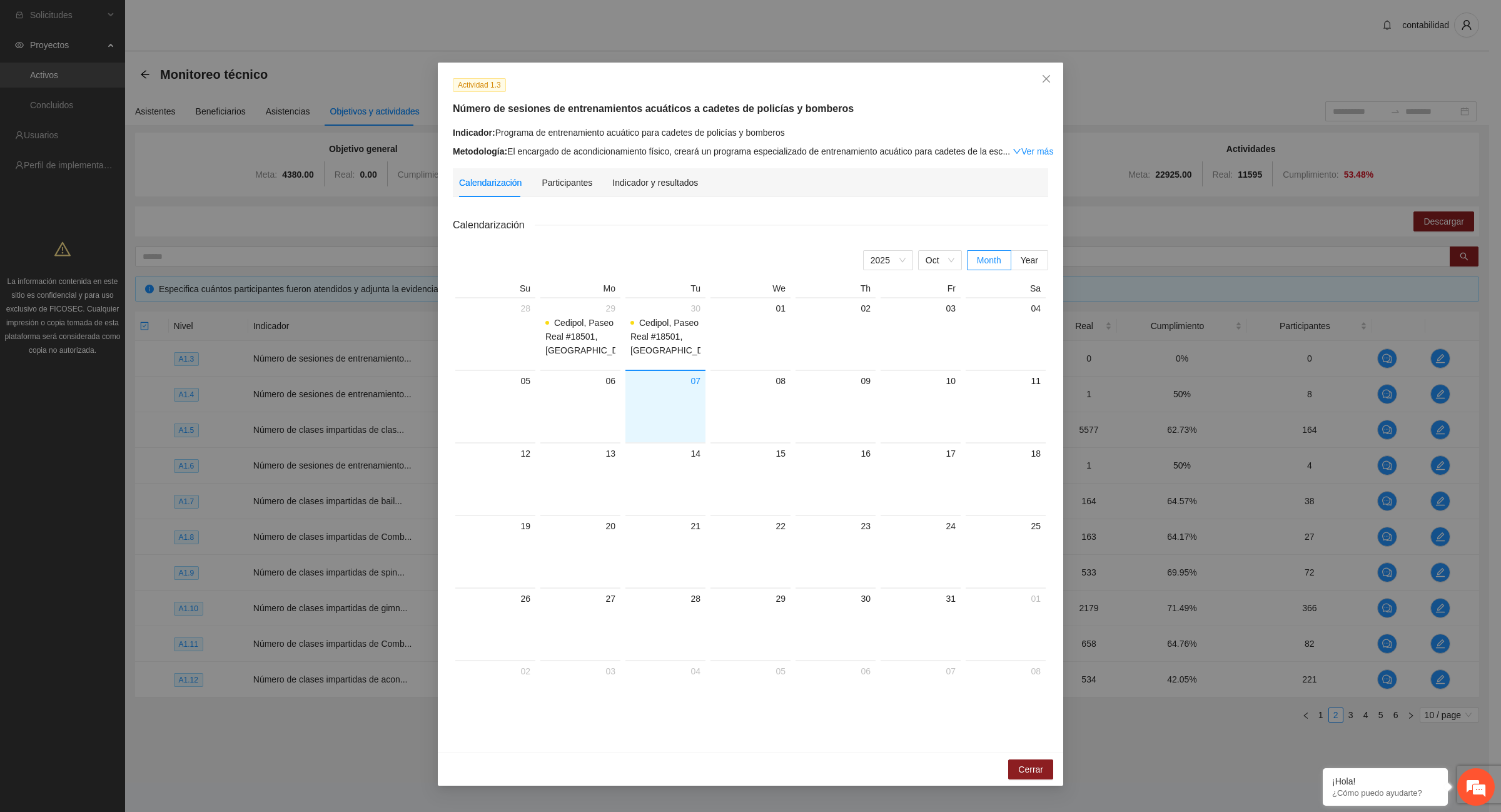
click at [1037, 157] on div "Metodología: El encargado de acondicionamiento físico, creará un programa espec…" at bounding box center [750, 151] width 596 height 14
click at [1027, 149] on link "Ver más" at bounding box center [1033, 152] width 41 height 10
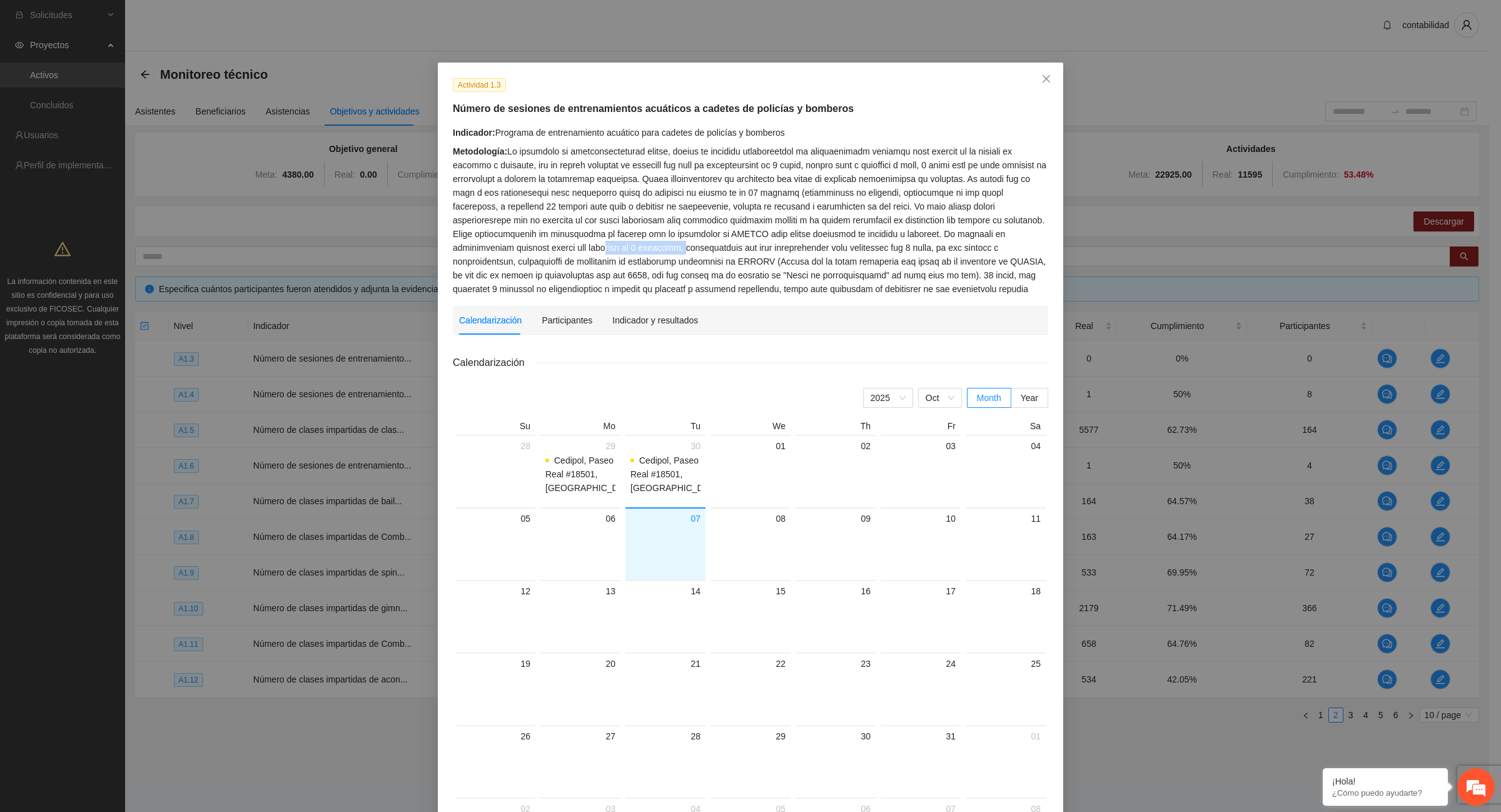
drag, startPoint x: 492, startPoint y: 249, endPoint x: 557, endPoint y: 255, distance: 65.3
click at [557, 255] on div "Metodología:" at bounding box center [750, 220] width 596 height 152
click at [569, 276] on div "Metodología:" at bounding box center [750, 220] width 596 height 152
drag, startPoint x: 564, startPoint y: 173, endPoint x: 811, endPoint y: 163, distance: 247.2
click at [811, 163] on div "Metodología:" at bounding box center [750, 220] width 596 height 152
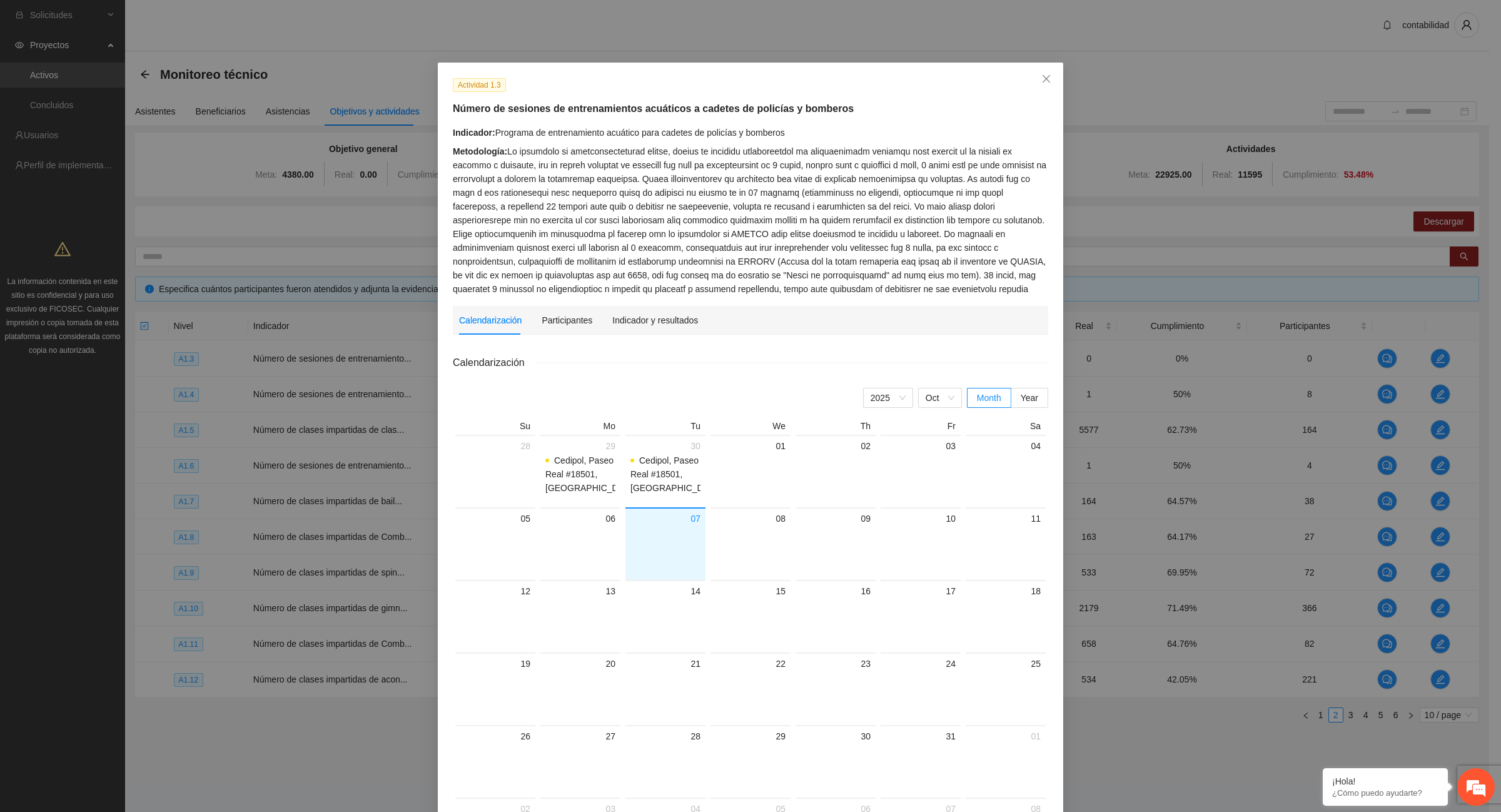
click at [940, 286] on div "Metodología:" at bounding box center [750, 220] width 596 height 152
